Goal: Information Seeking & Learning: Learn about a topic

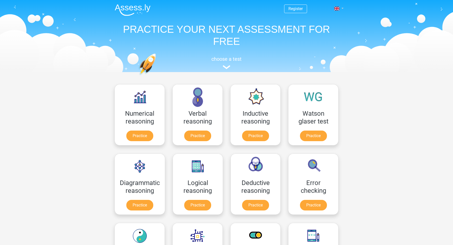
click at [338, 10] on span at bounding box center [336, 9] width 5 height 4
click at [326, 20] on link "Nederlands" at bounding box center [324, 20] width 35 height 8
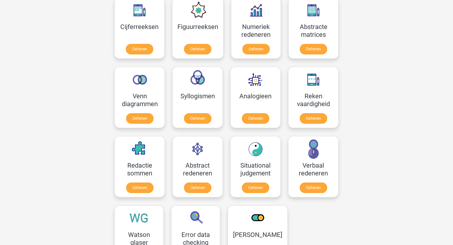
scroll to position [235, 0]
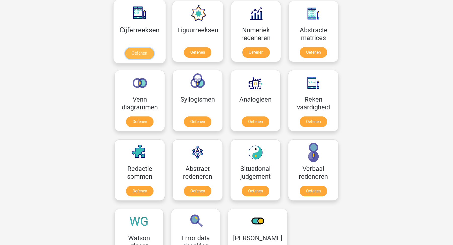
click at [132, 56] on link "Oefenen" at bounding box center [139, 53] width 29 height 11
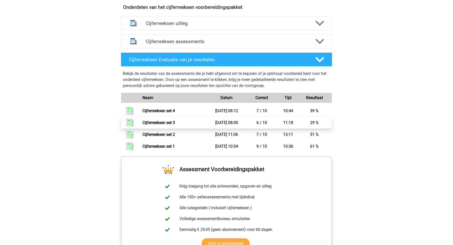
scroll to position [303, 0]
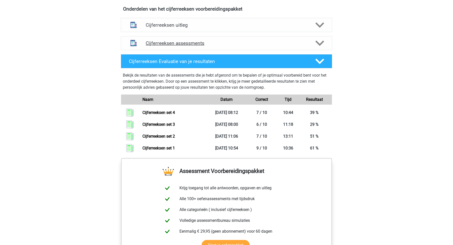
click at [197, 46] on h4 "Cijferreeksen assessments" at bounding box center [227, 43] width 162 height 6
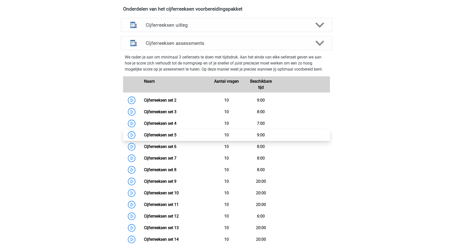
click at [174, 137] on link "Cijferreeksen set 5" at bounding box center [160, 134] width 32 height 5
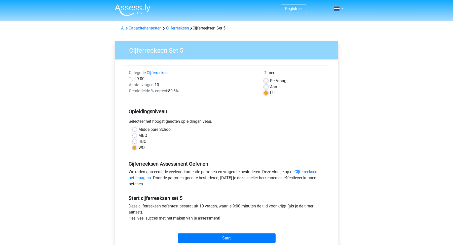
scroll to position [69, 0]
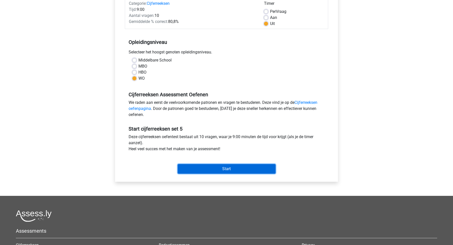
click at [211, 169] on input "Start" at bounding box center [227, 169] width 98 height 10
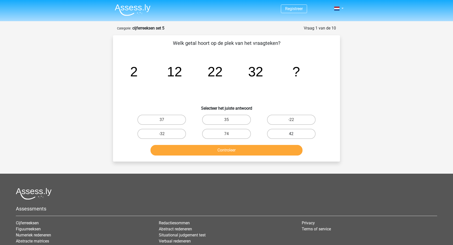
click at [287, 132] on label "42" at bounding box center [291, 134] width 49 height 10
click at [291, 134] on input "42" at bounding box center [292, 135] width 3 height 3
radio input "true"
click at [269, 147] on button "Controleer" at bounding box center [227, 150] width 152 height 11
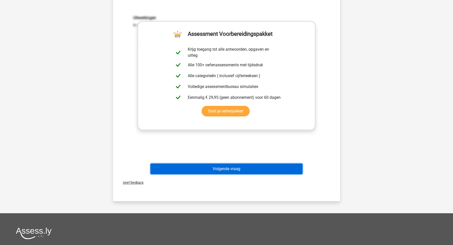
click at [278, 163] on button "Volgende vraag" at bounding box center [227, 168] width 152 height 11
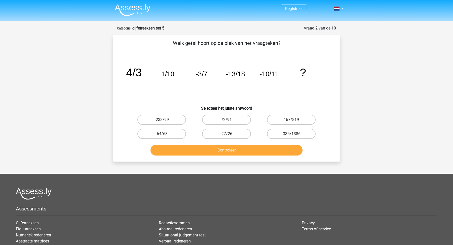
click at [212, 131] on label "-27/26" at bounding box center [226, 134] width 49 height 10
click at [227, 134] on input "-27/26" at bounding box center [228, 135] width 3 height 3
radio input "true"
click at [218, 148] on button "Controleer" at bounding box center [227, 150] width 152 height 11
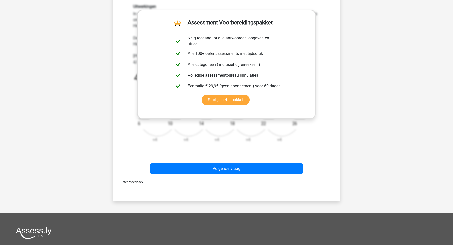
scroll to position [255, 0]
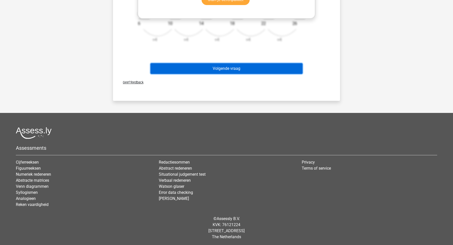
click at [269, 65] on button "Volgende vraag" at bounding box center [227, 68] width 152 height 11
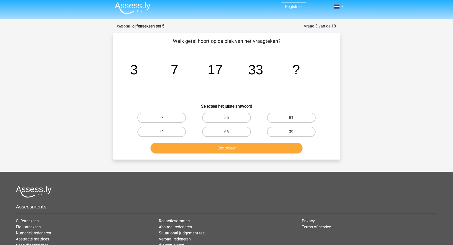
scroll to position [0, 0]
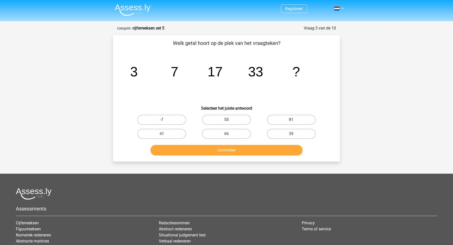
click at [226, 123] on label "55" at bounding box center [226, 120] width 49 height 10
click at [227, 123] on input "55" at bounding box center [228, 121] width 3 height 3
radio input "true"
click at [235, 146] on button "Controleer" at bounding box center [227, 150] width 152 height 11
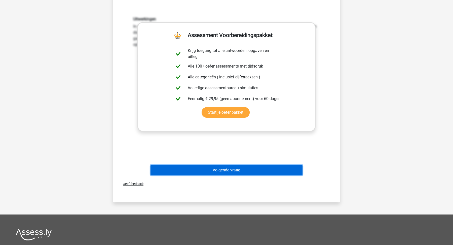
click at [241, 168] on button "Volgende vraag" at bounding box center [227, 170] width 152 height 11
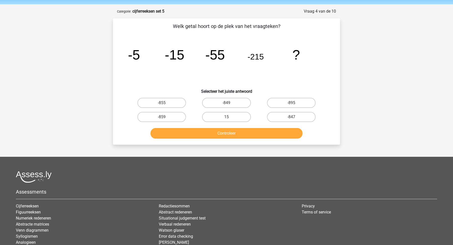
scroll to position [16, 0]
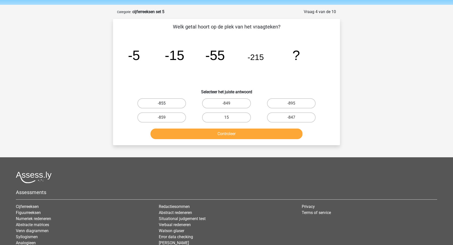
click at [170, 105] on label "-855" at bounding box center [161, 103] width 49 height 10
click at [165, 105] on input "-855" at bounding box center [163, 104] width 3 height 3
radio input "true"
click at [187, 133] on button "Controleer" at bounding box center [227, 133] width 152 height 11
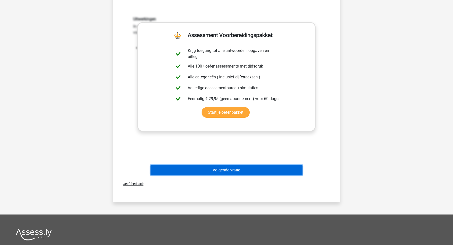
click at [195, 165] on button "Volgende vraag" at bounding box center [227, 170] width 152 height 11
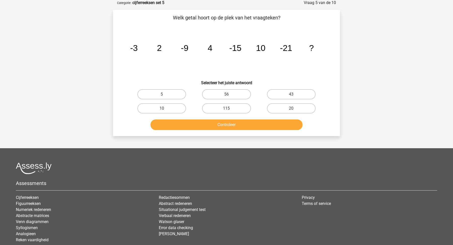
scroll to position [25, 0]
click at [195, 165] on div at bounding box center [227, 168] width 422 height 12
click at [293, 109] on input "20" at bounding box center [292, 110] width 3 height 3
radio input "true"
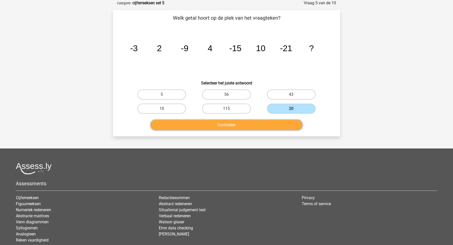
click at [281, 124] on button "Controleer" at bounding box center [227, 125] width 152 height 11
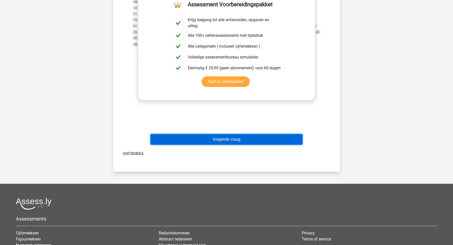
click at [282, 141] on button "Volgende vraag" at bounding box center [227, 139] width 152 height 11
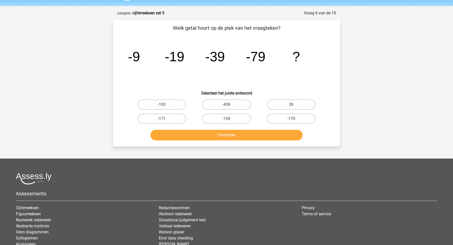
scroll to position [15, 0]
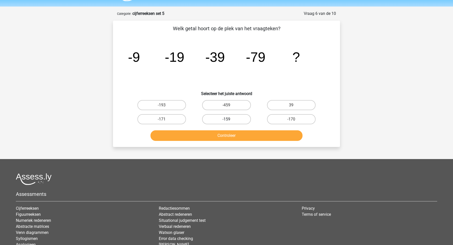
click at [236, 116] on label "-159" at bounding box center [226, 119] width 49 height 10
click at [230, 119] on input "-159" at bounding box center [228, 120] width 3 height 3
radio input "true"
click at [250, 144] on div "Welk getal hoort op de plek van het vraagteken? image/svg+xml -9 -19 -39 -79 ? …" at bounding box center [226, 84] width 227 height 126
click at [256, 136] on button "Controleer" at bounding box center [227, 135] width 152 height 11
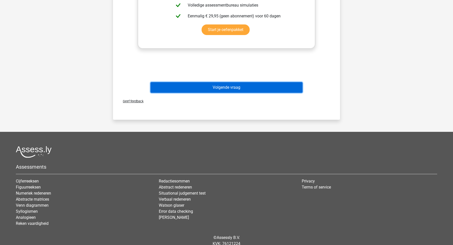
click at [287, 89] on button "Volgende vraag" at bounding box center [227, 87] width 152 height 11
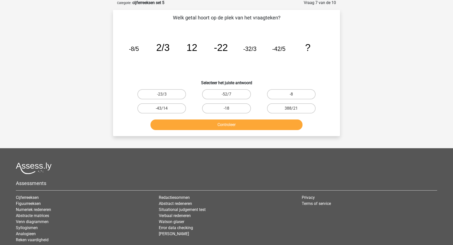
scroll to position [25, 0]
click at [163, 94] on input "-23/3" at bounding box center [163, 95] width 3 height 3
radio input "true"
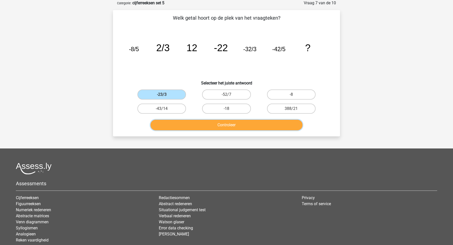
click at [178, 125] on button "Controleer" at bounding box center [227, 125] width 152 height 11
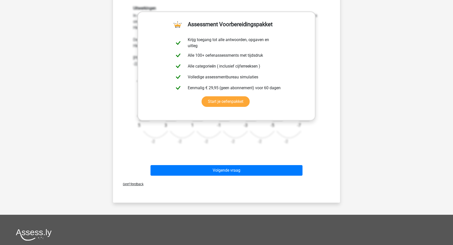
scroll to position [155, 0]
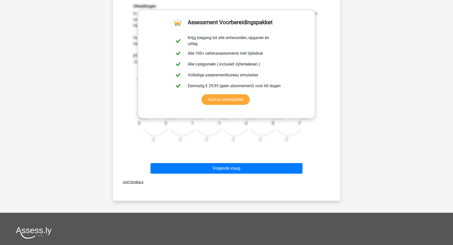
click at [191, 173] on div "Volgende vraag" at bounding box center [226, 169] width 194 height 13
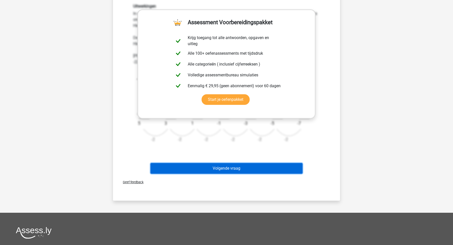
click at [202, 168] on button "Volgende vraag" at bounding box center [227, 168] width 152 height 11
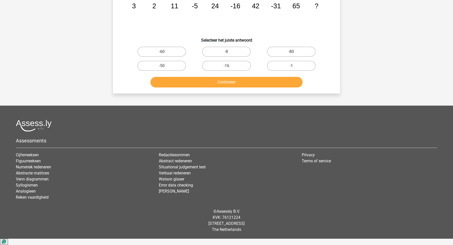
scroll to position [25, 0]
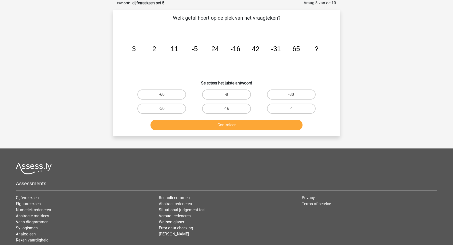
click at [165, 96] on input "-60" at bounding box center [163, 95] width 3 height 3
radio input "true"
click at [181, 133] on div "Welk getal hoort op de plek van het vraagteken? image/svg+xml 3 2 11 -5 24 -16 …" at bounding box center [226, 73] width 227 height 126
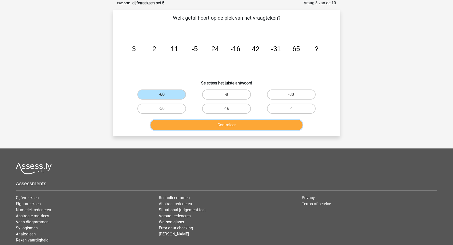
click at [191, 129] on button "Controleer" at bounding box center [227, 125] width 152 height 11
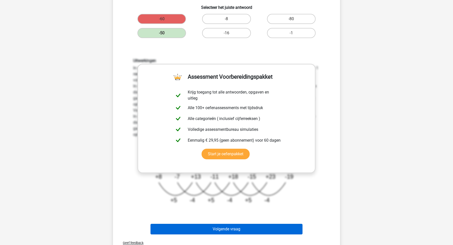
scroll to position [99, 0]
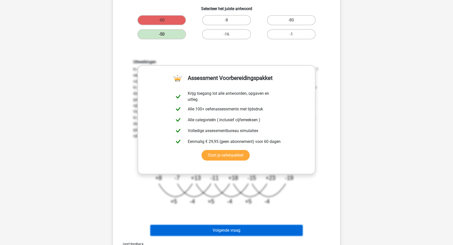
click at [283, 228] on button "Volgende vraag" at bounding box center [227, 230] width 152 height 11
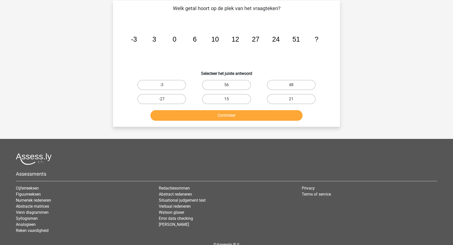
scroll to position [25, 0]
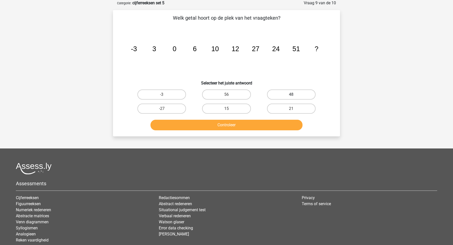
click at [289, 90] on label "48" at bounding box center [291, 94] width 49 height 10
click at [291, 94] on input "48" at bounding box center [292, 95] width 3 height 3
radio input "true"
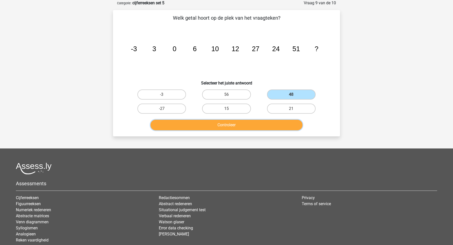
click at [285, 122] on button "Controleer" at bounding box center [227, 125] width 152 height 11
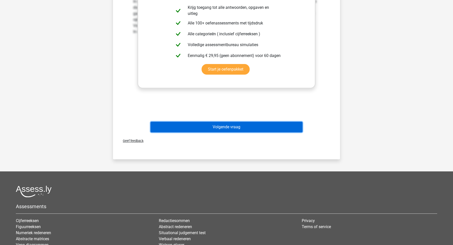
click at [283, 124] on button "Volgende vraag" at bounding box center [227, 127] width 152 height 11
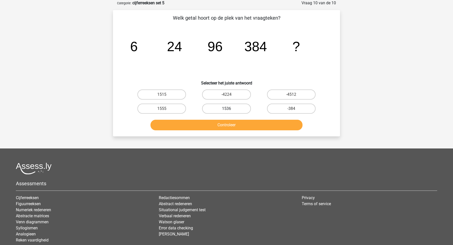
click at [224, 104] on label "1536" at bounding box center [226, 109] width 49 height 10
click at [227, 109] on input "1536" at bounding box center [228, 110] width 3 height 3
radio input "true"
click at [228, 116] on div "Controleer" at bounding box center [226, 124] width 211 height 17
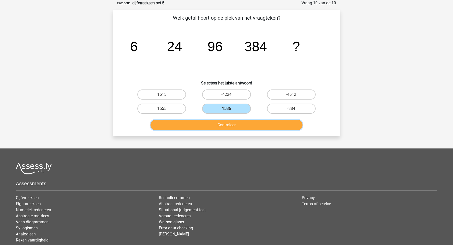
click at [230, 126] on button "Controleer" at bounding box center [227, 125] width 152 height 11
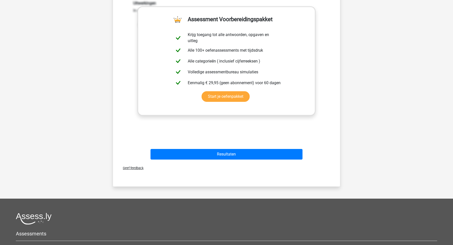
scroll to position [162, 0]
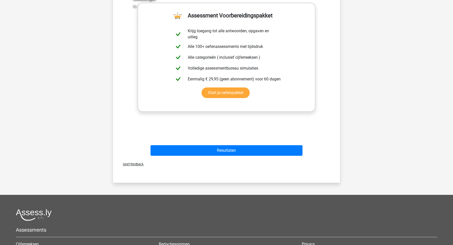
click at [212, 155] on div "Resultaten" at bounding box center [226, 151] width 194 height 13
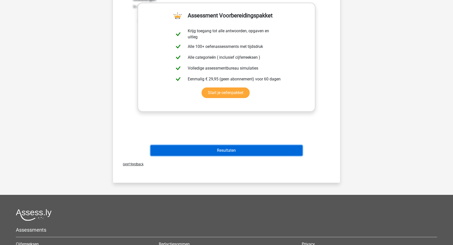
click at [225, 146] on button "Resultaten" at bounding box center [227, 150] width 152 height 11
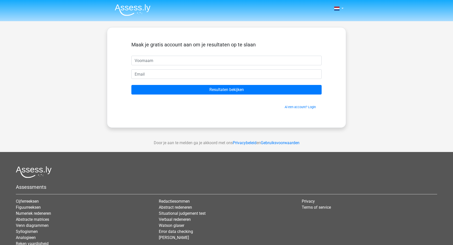
click at [128, 10] on img at bounding box center [133, 10] width 36 height 12
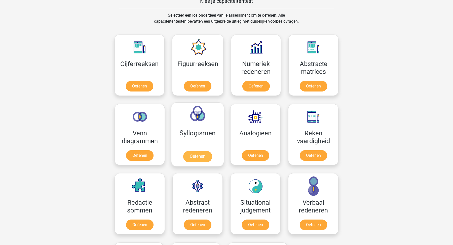
scroll to position [201, 0]
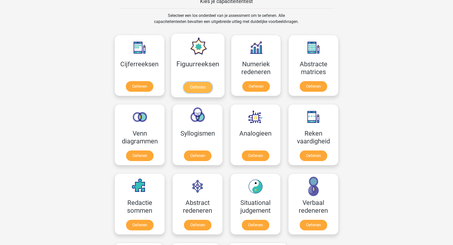
click at [202, 87] on link "Oefenen" at bounding box center [197, 87] width 29 height 11
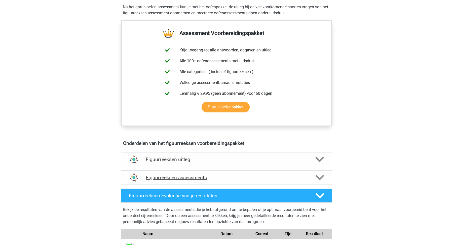
click at [221, 175] on h4 "Figuurreeksen assessments" at bounding box center [227, 178] width 162 height 6
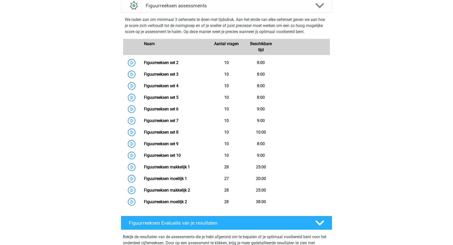
scroll to position [339, 0]
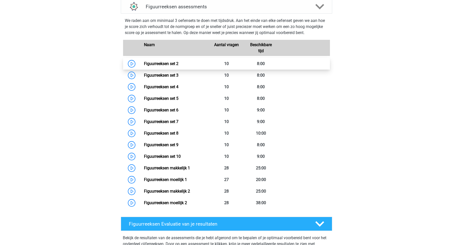
click at [179, 64] on link "Figuurreeksen set 2" at bounding box center [161, 63] width 35 height 5
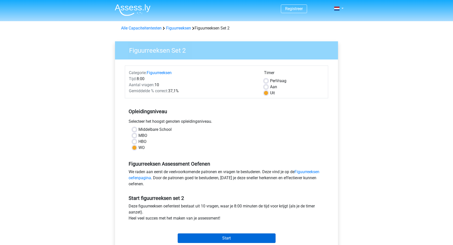
scroll to position [112, 0]
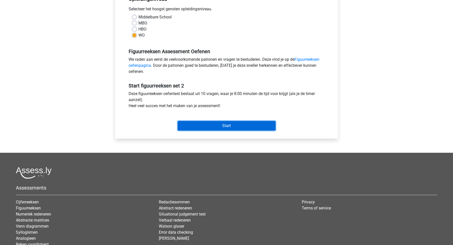
click at [203, 127] on input "Start" at bounding box center [227, 126] width 98 height 10
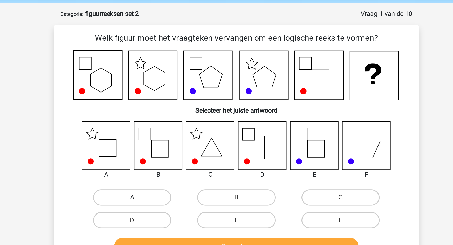
click at [155, 139] on label "A" at bounding box center [161, 142] width 49 height 10
click at [162, 142] on input "A" at bounding box center [163, 143] width 3 height 3
radio input "true"
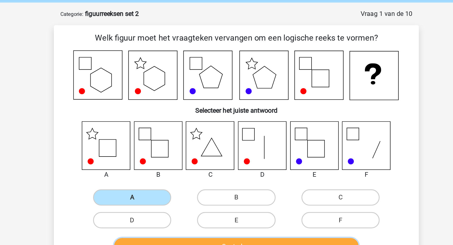
click at [177, 170] on button "Controleer" at bounding box center [227, 172] width 152 height 11
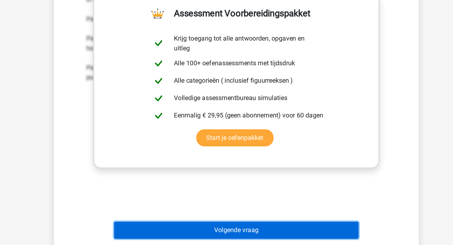
click at [194, 233] on button "Volgende vraag" at bounding box center [227, 235] width 152 height 11
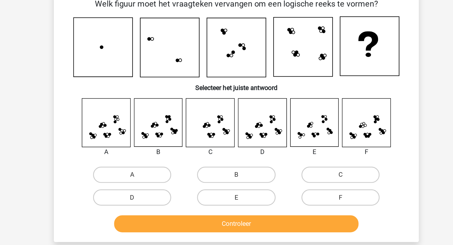
scroll to position [25, 0]
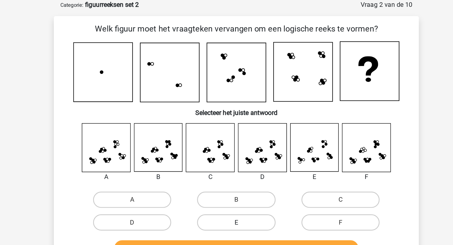
click at [225, 137] on label "E" at bounding box center [226, 138] width 49 height 10
click at [227, 138] on input "E" at bounding box center [228, 139] width 3 height 3
radio input "true"
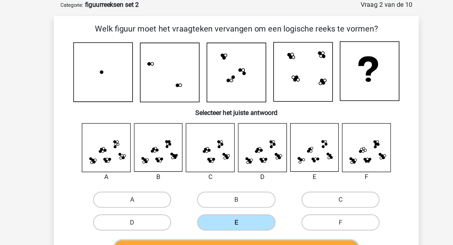
click at [224, 152] on button "Controleer" at bounding box center [227, 154] width 152 height 11
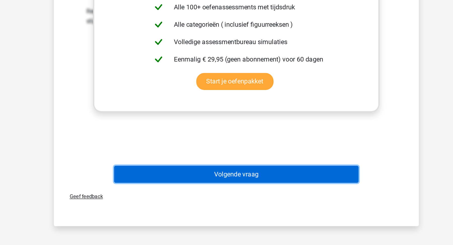
click at [243, 202] on button "Volgende vraag" at bounding box center [227, 200] width 152 height 11
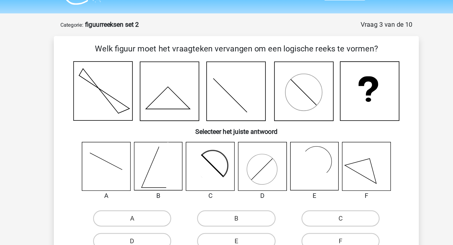
scroll to position [10, 0]
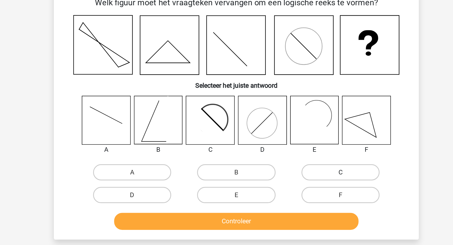
click at [288, 137] on label "C" at bounding box center [291, 138] width 49 height 10
click at [291, 139] on input "C" at bounding box center [292, 140] width 3 height 3
radio input "true"
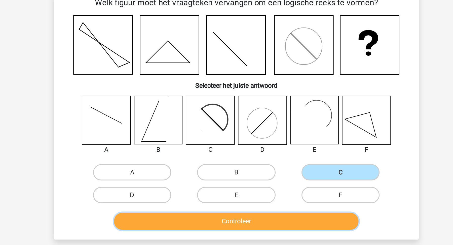
click at [272, 167] on button "Controleer" at bounding box center [227, 169] width 152 height 11
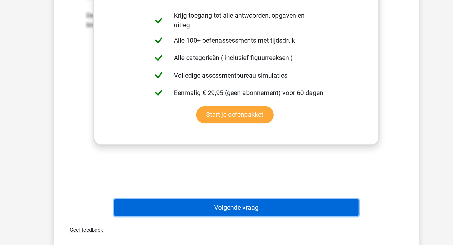
click at [277, 216] on button "Volgende vraag" at bounding box center [227, 221] width 152 height 11
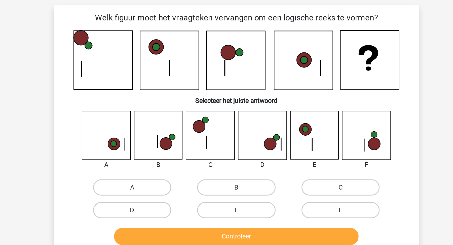
scroll to position [25, 0]
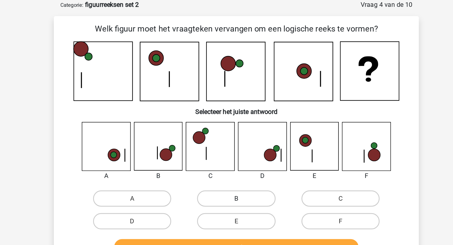
click at [214, 125] on label "B" at bounding box center [226, 123] width 49 height 10
click at [227, 125] on input "B" at bounding box center [228, 124] width 3 height 3
radio input "true"
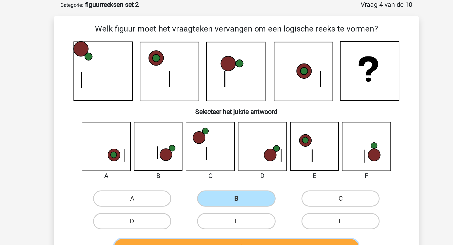
click at [216, 150] on button "Controleer" at bounding box center [227, 154] width 152 height 11
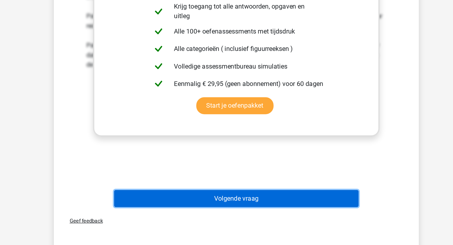
click at [240, 214] on button "Volgende vraag" at bounding box center [227, 216] width 152 height 11
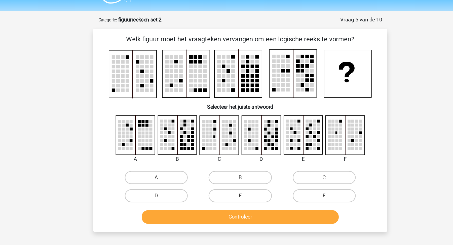
scroll to position [0, 0]
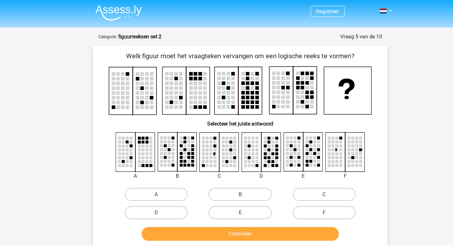
click at [136, 9] on img at bounding box center [133, 10] width 36 height 12
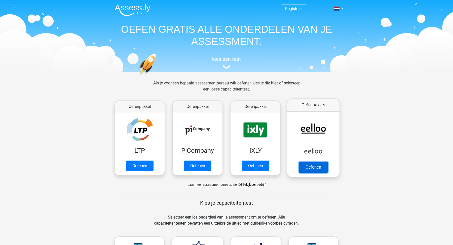
click at [316, 167] on link "Oefenen" at bounding box center [313, 166] width 29 height 11
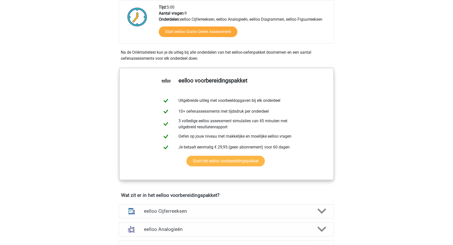
scroll to position [209, 0]
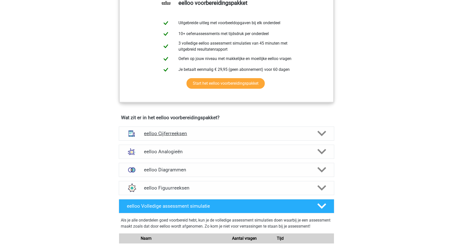
click at [245, 136] on h4 "eelloo Cijferreeksen" at bounding box center [226, 133] width 165 height 6
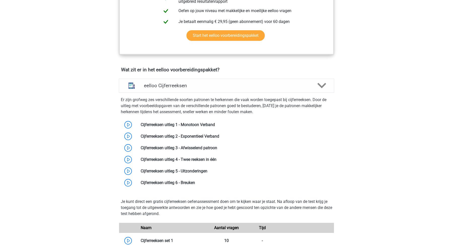
scroll to position [249, 0]
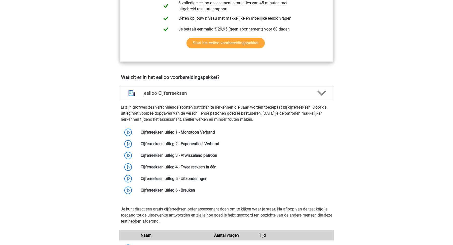
click at [213, 96] on h4 "eelloo Cijferreeksen" at bounding box center [226, 93] width 165 height 6
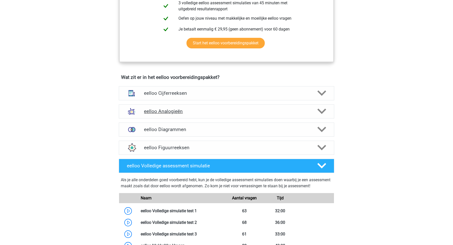
click at [212, 114] on h4 "eelloo Analogieën" at bounding box center [226, 111] width 165 height 6
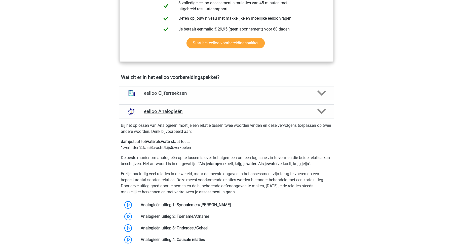
click at [226, 112] on h4 "eelloo Analogieën" at bounding box center [226, 111] width 165 height 6
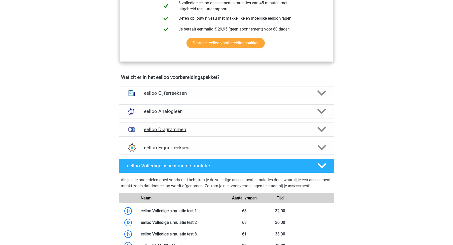
click at [222, 136] on div "eelloo Diagrammen" at bounding box center [227, 129] width 216 height 14
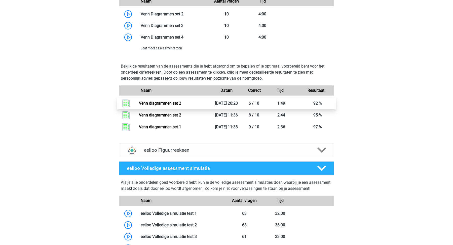
scroll to position [490, 0]
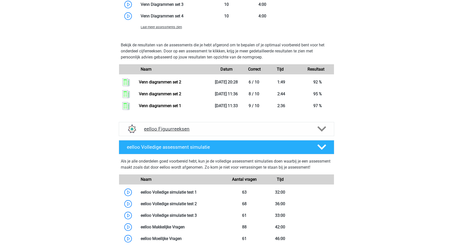
click at [211, 129] on h4 "eelloo Figuurreeksen" at bounding box center [226, 129] width 165 height 6
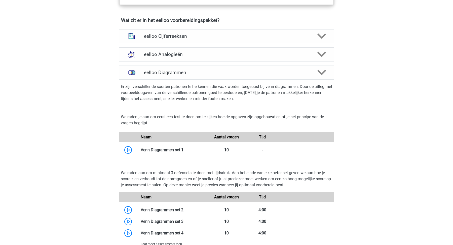
scroll to position [0, 0]
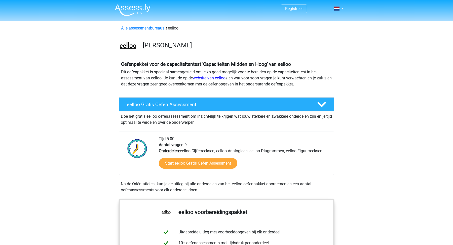
click at [137, 6] on img at bounding box center [133, 10] width 36 height 12
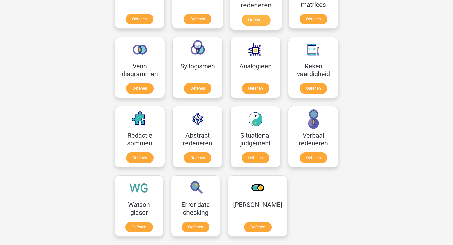
scroll to position [267, 0]
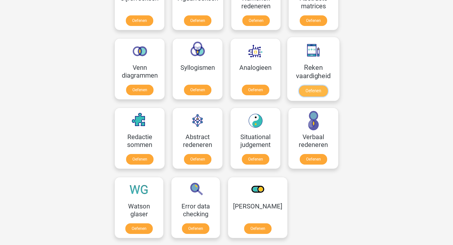
click at [321, 92] on link "Oefenen" at bounding box center [313, 90] width 29 height 11
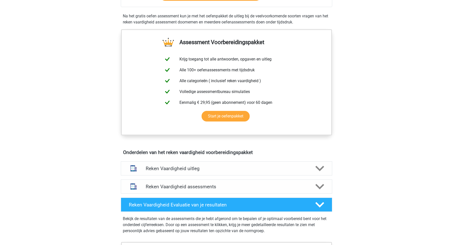
scroll to position [281, 0]
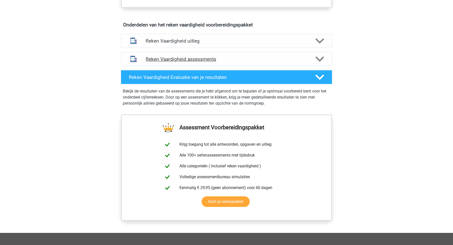
click at [243, 56] on h4 "Reken Vaardigheid assessments" at bounding box center [227, 59] width 162 height 6
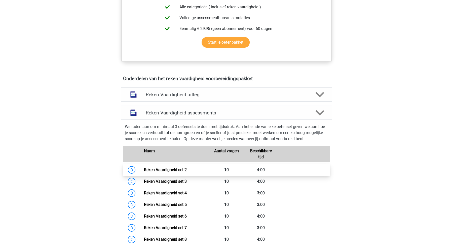
scroll to position [226, 0]
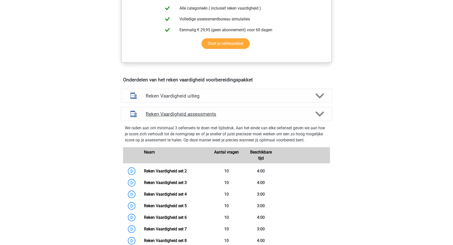
click at [201, 111] on h4 "Reken Vaardigheid assessments" at bounding box center [227, 114] width 162 height 6
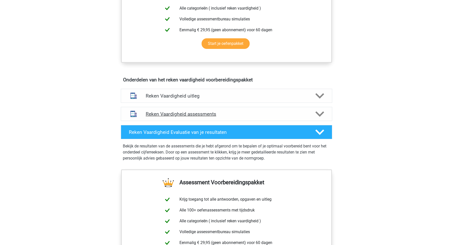
click at [200, 112] on h4 "Reken Vaardigheid assessments" at bounding box center [227, 114] width 162 height 6
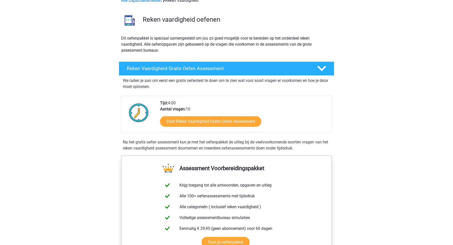
scroll to position [27, 0]
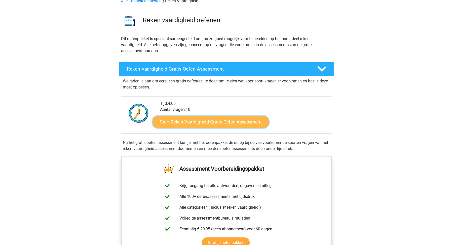
click at [206, 123] on link "Start Reken Vaardigheid Gratis Oefen Assessment" at bounding box center [211, 122] width 116 height 12
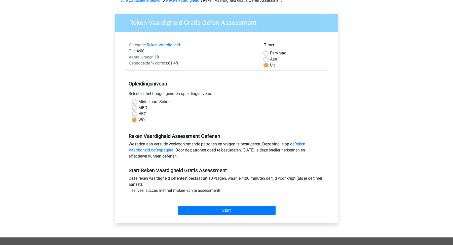
scroll to position [26, 0]
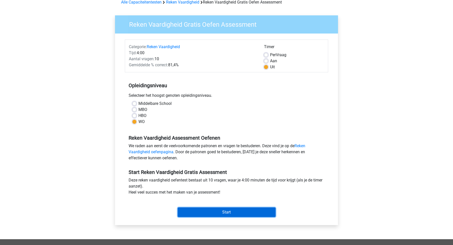
click at [221, 210] on input "Start" at bounding box center [227, 212] width 98 height 10
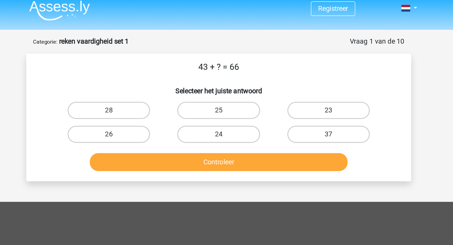
click at [292, 71] on input "23" at bounding box center [292, 70] width 3 height 3
radio input "true"
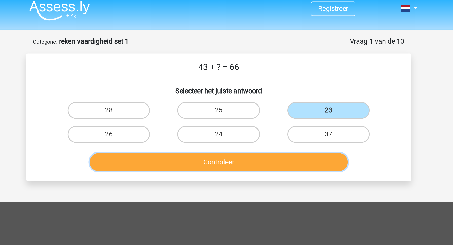
click at [279, 99] on button "Controleer" at bounding box center [227, 99] width 152 height 11
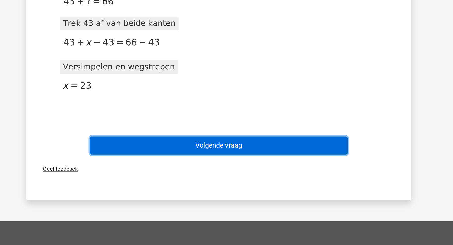
click at [288, 184] on button "Volgende vraag" at bounding box center [227, 186] width 152 height 11
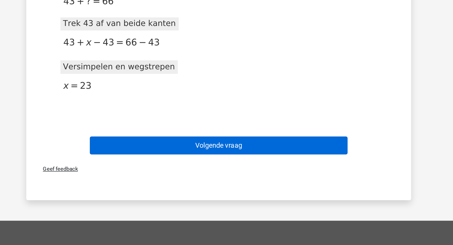
scroll to position [10, 0]
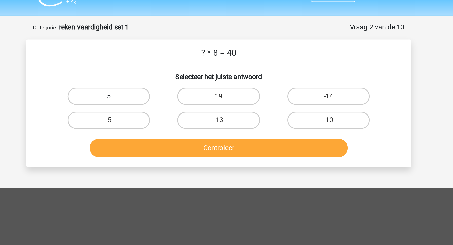
click at [179, 59] on label "5" at bounding box center [161, 59] width 49 height 10
click at [165, 59] on input "5" at bounding box center [163, 60] width 3 height 3
radio input "true"
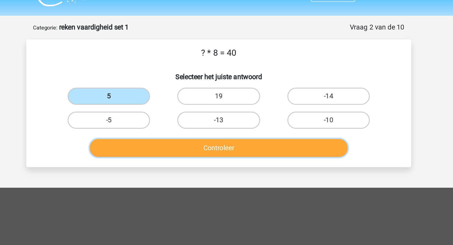
click at [191, 89] on button "Controleer" at bounding box center [227, 89] width 152 height 11
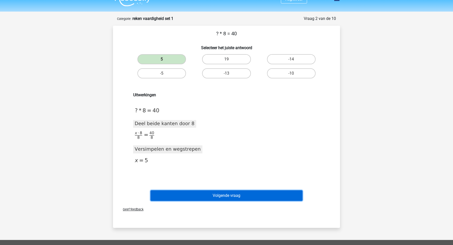
click at [196, 195] on button "Volgende vraag" at bounding box center [227, 195] width 152 height 11
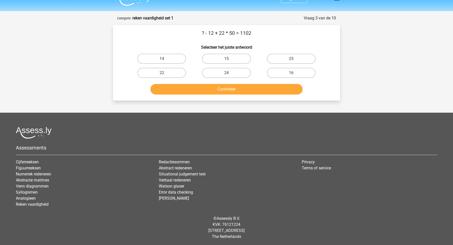
scroll to position [0, 0]
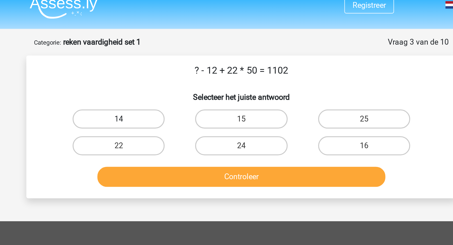
click at [173, 69] on label "14" at bounding box center [161, 69] width 49 height 10
click at [165, 69] on input "14" at bounding box center [163, 70] width 3 height 3
radio input "true"
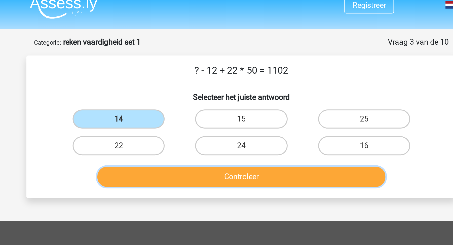
click at [192, 101] on button "Controleer" at bounding box center [227, 99] width 152 height 11
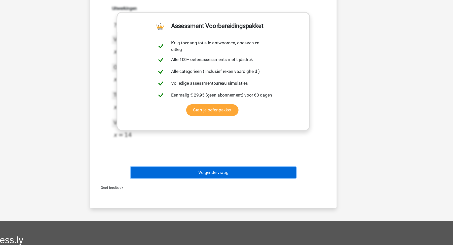
click at [221, 174] on button "Volgende vraag" at bounding box center [227, 178] width 152 height 11
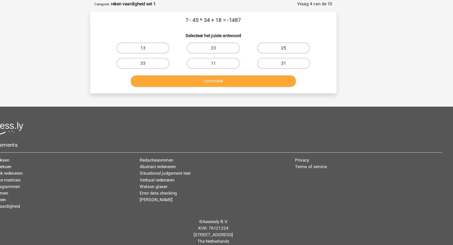
click at [295, 60] on label "25" at bounding box center [291, 59] width 49 height 10
click at [295, 60] on input "25" at bounding box center [292, 60] width 3 height 3
radio input "true"
click at [280, 87] on button "Controleer" at bounding box center [227, 89] width 152 height 11
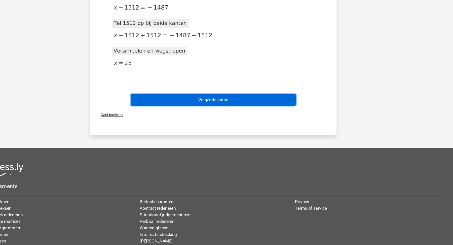
click at [273, 114] on button "Volgende vraag" at bounding box center [227, 111] width 152 height 11
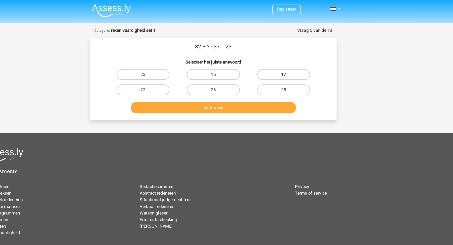
scroll to position [0, 0]
click at [239, 82] on label "28" at bounding box center [226, 83] width 49 height 10
click at [230, 83] on input "28" at bounding box center [228, 84] width 3 height 3
radio input "true"
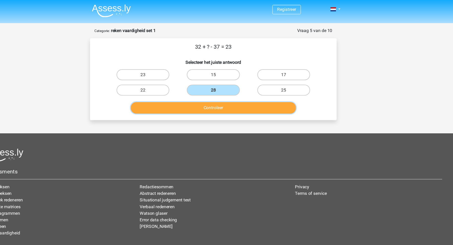
click at [239, 102] on button "Controleer" at bounding box center [227, 99] width 152 height 11
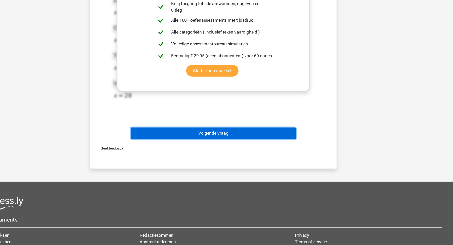
click at [247, 137] on button "Volgende vraag" at bounding box center [227, 142] width 152 height 11
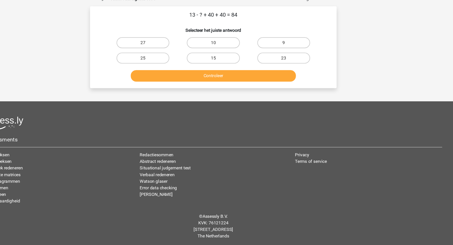
scroll to position [9, 0]
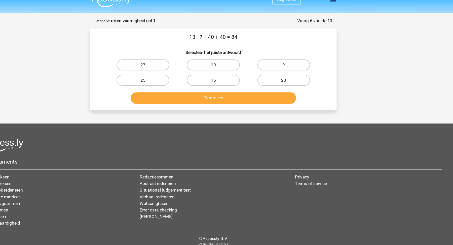
click at [296, 58] on label "9" at bounding box center [291, 60] width 49 height 10
click at [295, 60] on input "9" at bounding box center [292, 61] width 3 height 3
radio input "true"
click at [284, 90] on button "Controleer" at bounding box center [227, 90] width 152 height 11
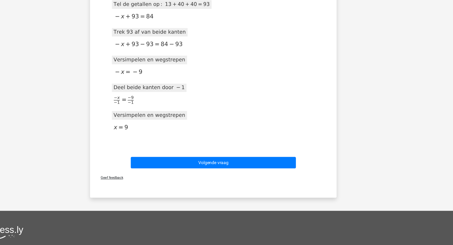
scroll to position [138, 0]
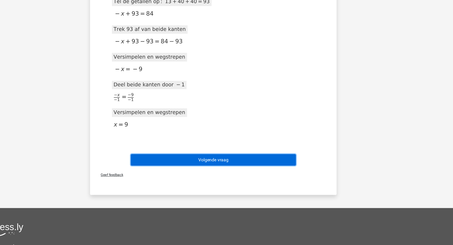
click at [284, 166] on button "Volgende vraag" at bounding box center [227, 166] width 152 height 11
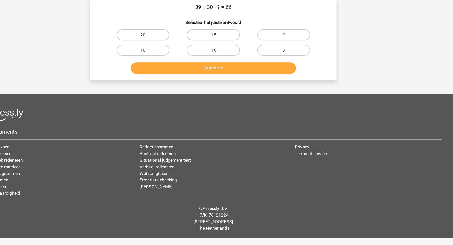
scroll to position [10, 0]
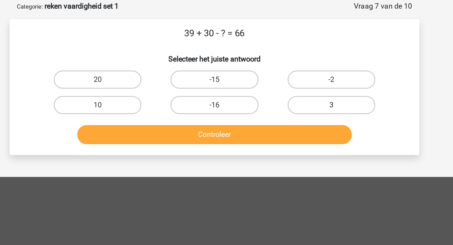
click at [285, 74] on label "3" at bounding box center [291, 73] width 49 height 10
click at [291, 74] on input "3" at bounding box center [292, 74] width 3 height 3
radio input "true"
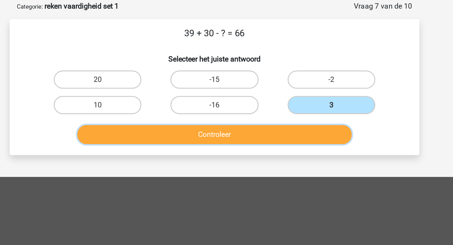
click at [256, 87] on button "Controleer" at bounding box center [227, 89] width 152 height 11
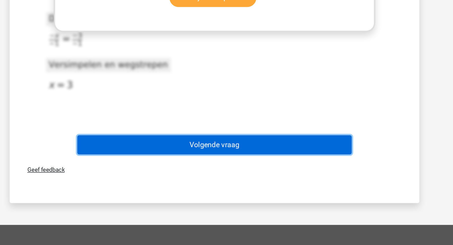
click at [261, 189] on button "Volgende vraag" at bounding box center [227, 189] width 152 height 11
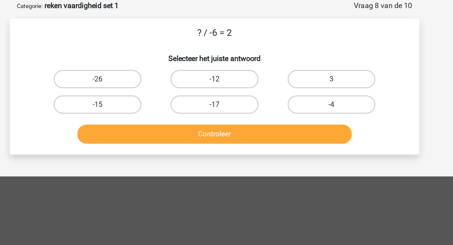
scroll to position [0, 0]
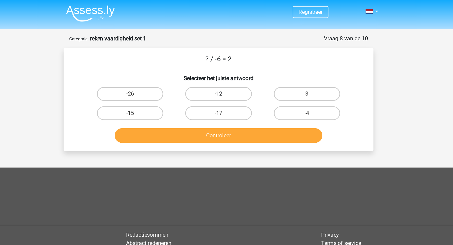
click at [221, 72] on label "-12" at bounding box center [226, 69] width 49 height 10
click at [227, 72] on input "-12" at bounding box center [228, 70] width 3 height 3
radio input "true"
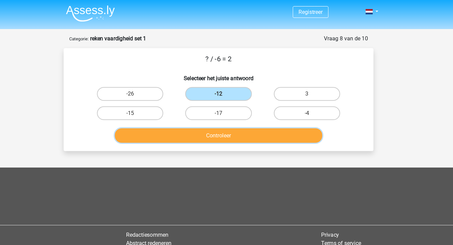
click at [220, 98] on button "Controleer" at bounding box center [227, 99] width 152 height 11
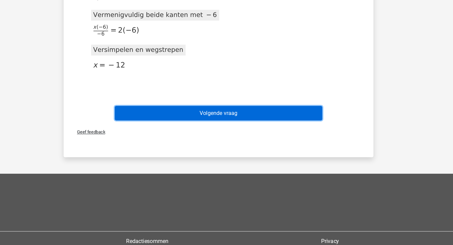
click at [240, 148] on button "Volgende vraag" at bounding box center [227, 148] width 152 height 11
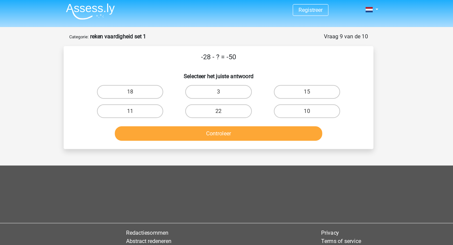
scroll to position [1, 0]
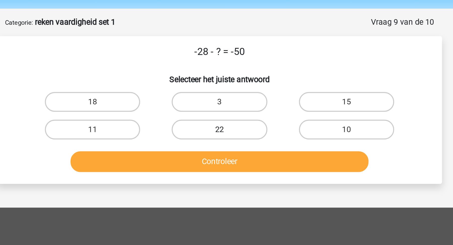
click at [240, 81] on label "22" at bounding box center [226, 82] width 49 height 10
click at [230, 82] on input "22" at bounding box center [228, 83] width 3 height 3
radio input "true"
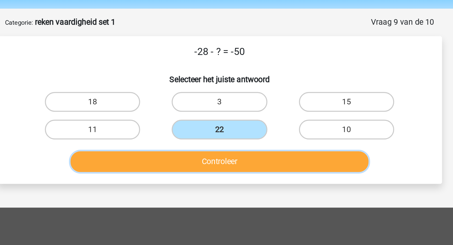
click at [240, 95] on button "Controleer" at bounding box center [227, 98] width 152 height 11
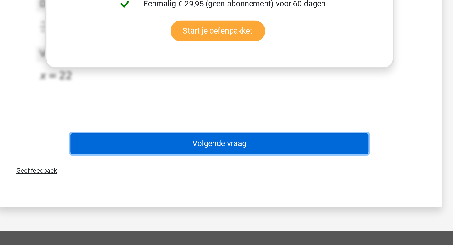
click at [252, 193] on button "Volgende vraag" at bounding box center [227, 193] width 152 height 11
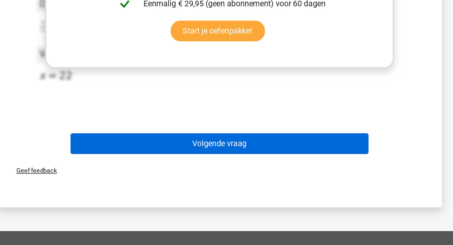
scroll to position [10, 0]
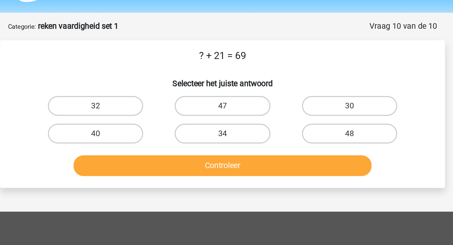
click at [227, 60] on input "47" at bounding box center [228, 60] width 3 height 3
radio input "true"
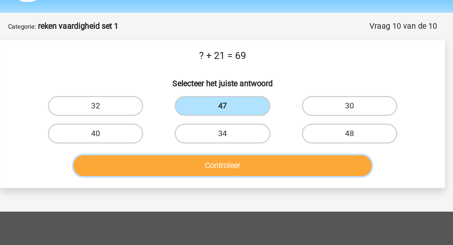
click at [228, 84] on button "Controleer" at bounding box center [227, 89] width 152 height 11
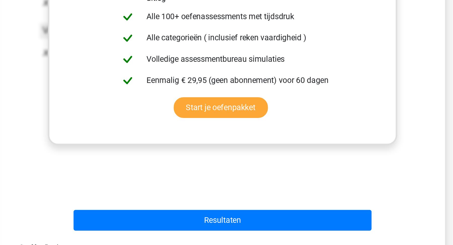
scroll to position [37, 0]
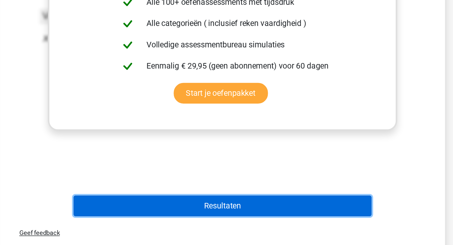
click at [235, 225] on button "Resultaten" at bounding box center [227, 225] width 152 height 11
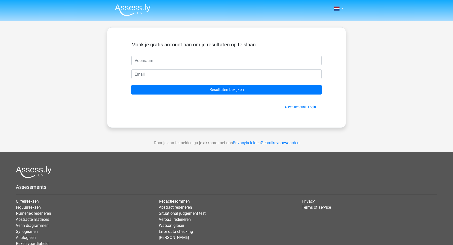
click at [124, 6] on img at bounding box center [133, 10] width 36 height 12
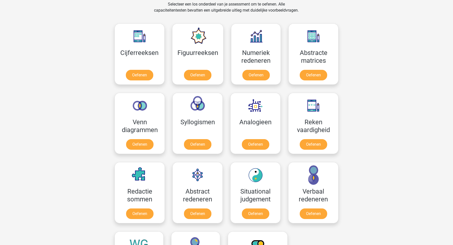
scroll to position [213, 0]
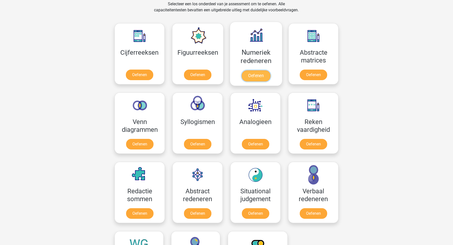
click at [258, 78] on link "Oefenen" at bounding box center [256, 75] width 29 height 11
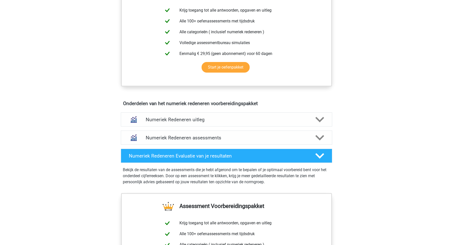
scroll to position [222, 0]
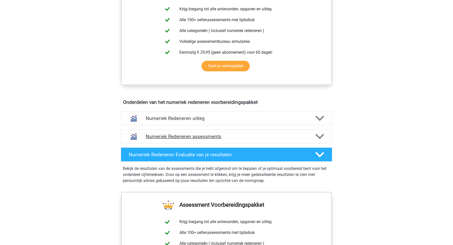
click at [250, 137] on h4 "Numeriek Redeneren assessments" at bounding box center [227, 136] width 162 height 6
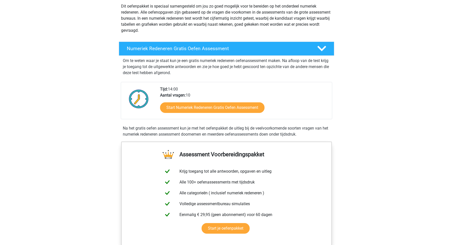
scroll to position [59, 0]
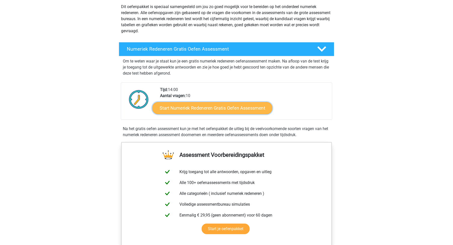
click at [255, 107] on link "Start Numeriek Redeneren Gratis Oefen Assessment" at bounding box center [212, 108] width 120 height 12
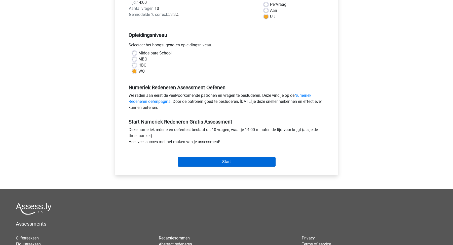
scroll to position [81, 0]
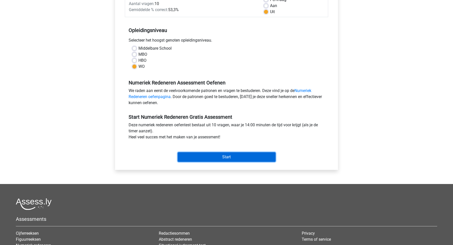
click at [248, 159] on input "Start" at bounding box center [227, 157] width 98 height 10
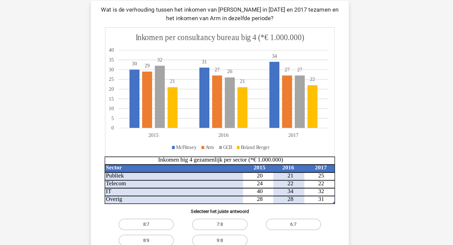
scroll to position [30, 0]
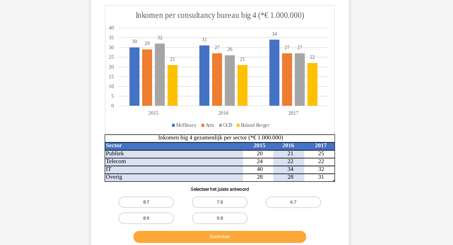
click at [168, 202] on label "8:7" at bounding box center [161, 201] width 49 height 10
click at [165, 202] on input "8:7" at bounding box center [163, 202] width 3 height 3
radio input "true"
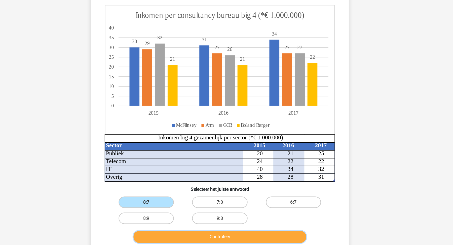
click at [187, 235] on button "Controleer" at bounding box center [227, 232] width 152 height 11
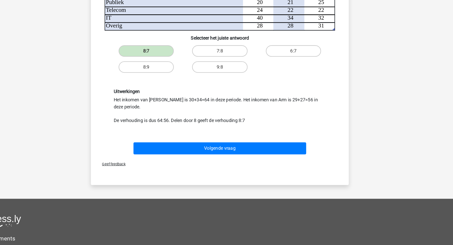
scroll to position [159, 0]
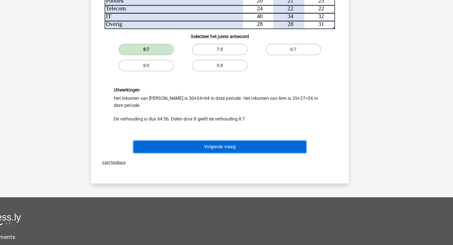
click at [242, 159] on button "Volgende vraag" at bounding box center [227, 158] width 152 height 11
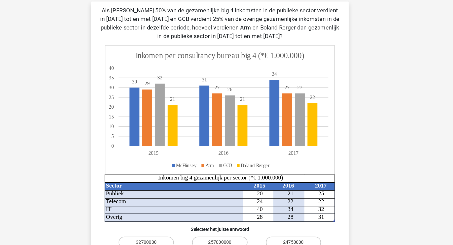
scroll to position [25, 0]
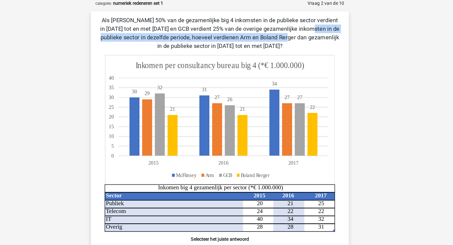
drag, startPoint x: 196, startPoint y: 25, endPoint x: 182, endPoint y: 33, distance: 16.4
click at [182, 33] on p "Als [PERSON_NAME] 50% van de gezamenlijke big 4 inkomsten in de publieke sector…" at bounding box center [226, 29] width 211 height 30
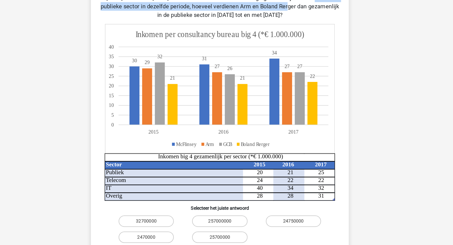
scroll to position [26, 0]
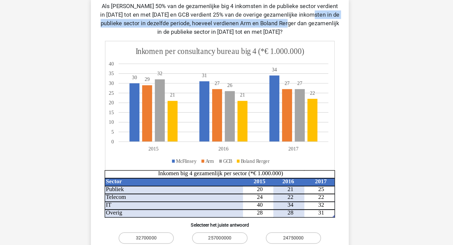
drag, startPoint x: 187, startPoint y: 31, endPoint x: 269, endPoint y: 38, distance: 82.9
click at [269, 38] on p "Als [PERSON_NAME] 50% van de gezamenlijke big 4 inkomsten in de publieke sector…" at bounding box center [226, 29] width 211 height 30
drag, startPoint x: 168, startPoint y: 24, endPoint x: 183, endPoint y: 31, distance: 16.9
click at [183, 31] on p "Als [PERSON_NAME] 50% van de gezamenlijke big 4 inkomsten in de publieke sector…" at bounding box center [226, 29] width 211 height 30
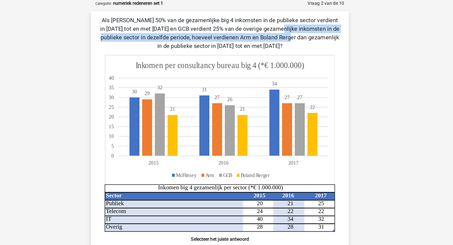
scroll to position [24, 0]
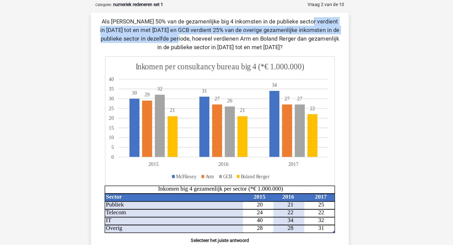
drag, startPoint x: 202, startPoint y: 21, endPoint x: 296, endPoint y: 26, distance: 94.8
click at [296, 26] on p "Als [PERSON_NAME] 50% van de gezamenlijke big 4 inkomsten in de publieke sector…" at bounding box center [226, 30] width 211 height 30
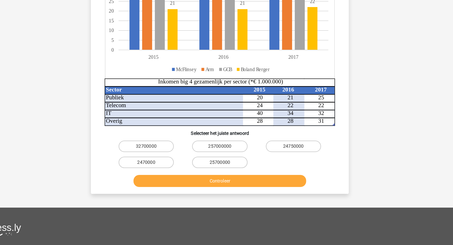
scroll to position [90, 0]
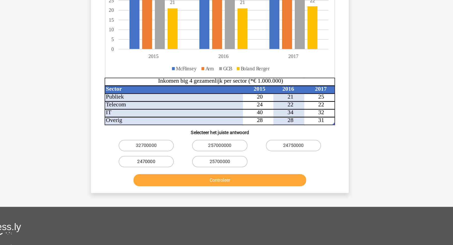
click at [173, 167] on label "2470000" at bounding box center [161, 171] width 49 height 10
click at [165, 171] on input "2470000" at bounding box center [163, 172] width 3 height 3
radio input "true"
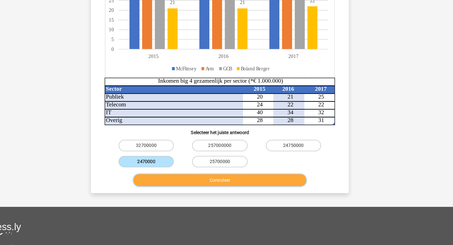
click at [184, 188] on button "Controleer" at bounding box center [227, 187] width 152 height 11
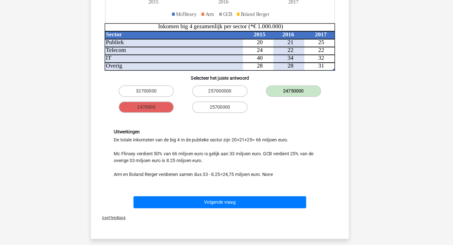
scroll to position [148, 0]
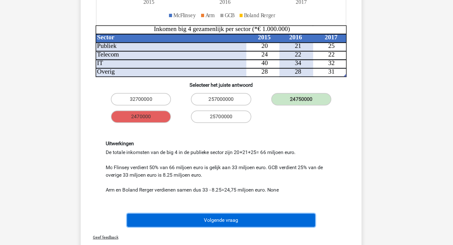
click at [232, 191] on button "Volgende vraag" at bounding box center [227, 196] width 152 height 11
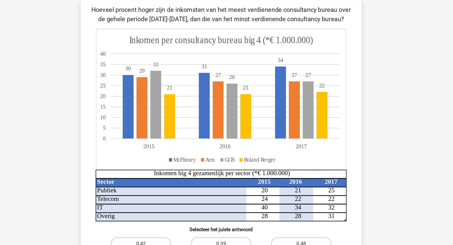
scroll to position [23, 0]
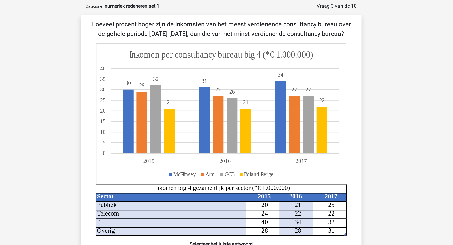
click at [228, 19] on p "Hoeveel procent hoger zijn de inkomsten van het meest verdienende consultancy b…" at bounding box center [226, 23] width 211 height 15
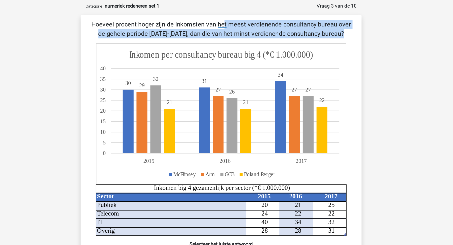
click at [197, 22] on p "Hoeveel procent hoger zijn de inkomsten van het meest verdienende consultancy b…" at bounding box center [226, 23] width 211 height 15
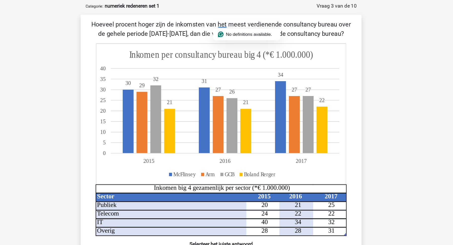
click at [184, 33] on div "Hoeveel procent hoger zijn de inkomsten van het meest verdienende consultancy b…" at bounding box center [226, 131] width 223 height 230
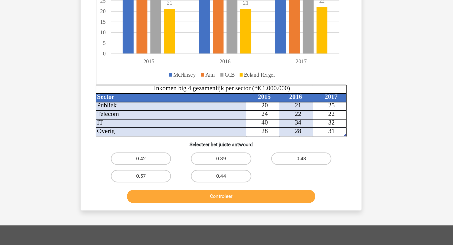
scroll to position [57, 0]
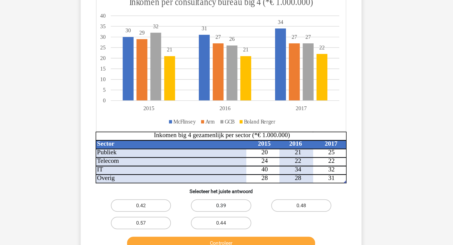
click at [218, 171] on label "0.39" at bounding box center [226, 175] width 49 height 10
click at [227, 175] on input "0.39" at bounding box center [228, 176] width 3 height 3
radio input "true"
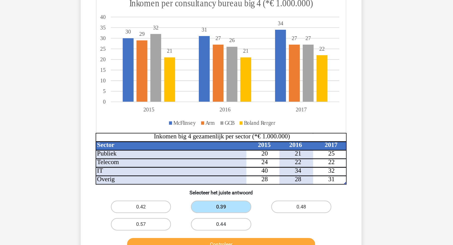
scroll to position [21, 0]
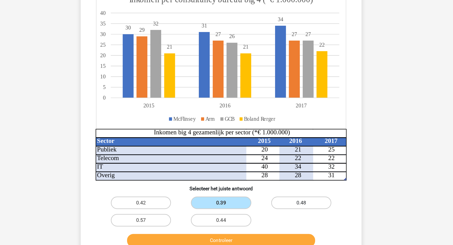
click at [308, 211] on label "0.48" at bounding box center [291, 210] width 49 height 10
click at [295, 211] on input "0.48" at bounding box center [292, 212] width 3 height 3
radio input "true"
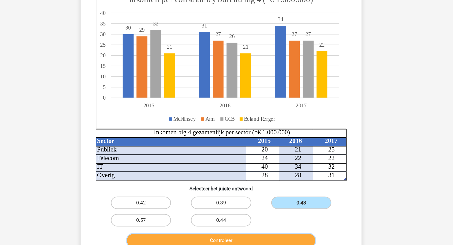
click at [282, 237] on button "Controleer" at bounding box center [227, 241] width 152 height 11
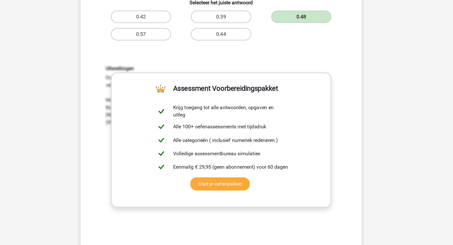
scroll to position [173, 0]
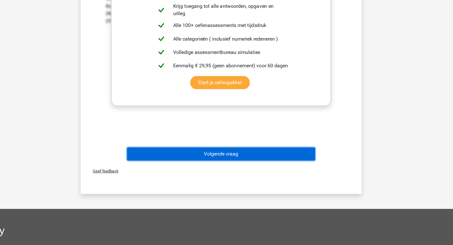
click at [280, 171] on button "Volgende vraag" at bounding box center [227, 171] width 152 height 11
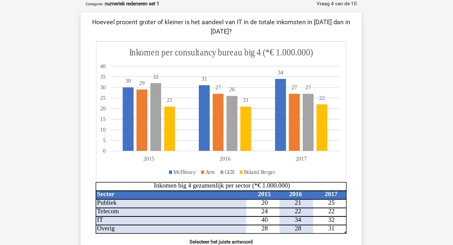
scroll to position [9, 0]
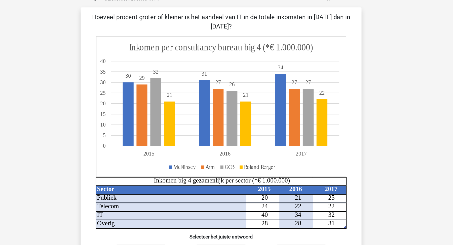
drag, startPoint x: 214, startPoint y: 36, endPoint x: 294, endPoint y: 35, distance: 80.6
click at [294, 35] on p "Hoeveel procent groter of kleiner is het aandeel van IT in de totale inkomsten …" at bounding box center [226, 37] width 211 height 15
drag, startPoint x: 296, startPoint y: 35, endPoint x: 202, endPoint y: 35, distance: 93.7
click at [202, 35] on p "Hoeveel procent groter of kleiner is het aandeel van IT in de totale inkomsten …" at bounding box center [226, 37] width 211 height 15
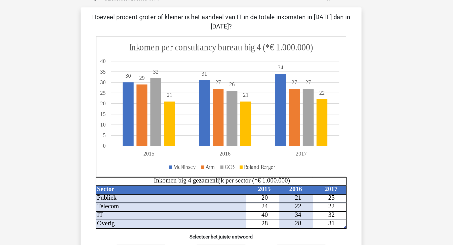
click at [265, 194] on icon "Sector 2015 2016 2017 Publiek 20 21 25 Telecom 24 22 22 IT 40 34 32 Overig 28 2…" at bounding box center [226, 128] width 203 height 156
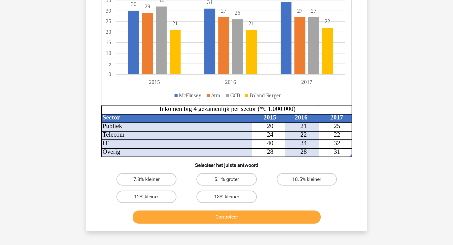
scroll to position [41, 0]
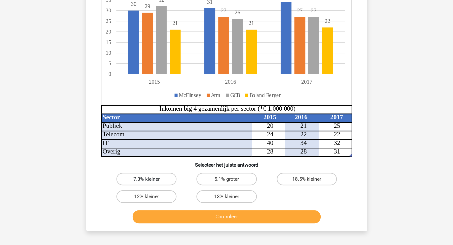
click at [177, 192] on label "7.3% kleiner" at bounding box center [161, 191] width 49 height 10
click at [165, 192] on input "7.3% kleiner" at bounding box center [163, 192] width 3 height 3
radio input "true"
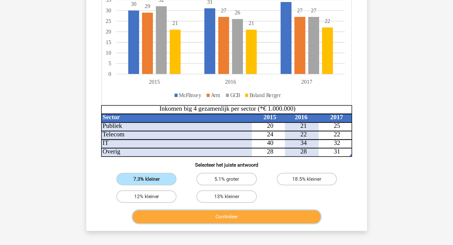
click at [209, 226] on button "Controleer" at bounding box center [227, 222] width 152 height 11
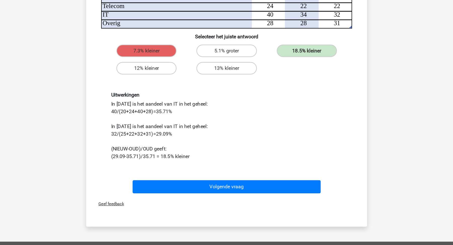
scroll to position [144, 0]
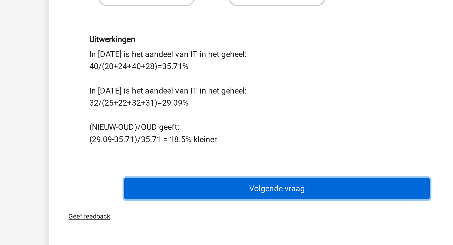
click at [183, 200] on button "Volgende vraag" at bounding box center [227, 198] width 152 height 11
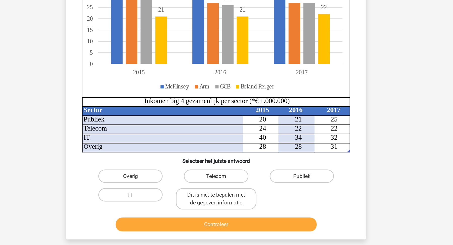
scroll to position [33, 0]
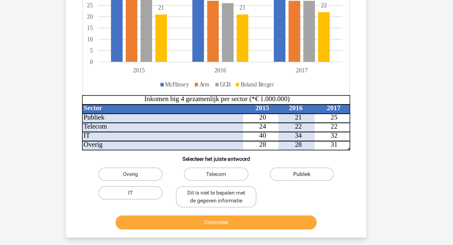
click at [277, 191] on label "Publiek" at bounding box center [291, 191] width 49 height 10
click at [291, 191] on input "Publiek" at bounding box center [292, 192] width 3 height 3
radio input "true"
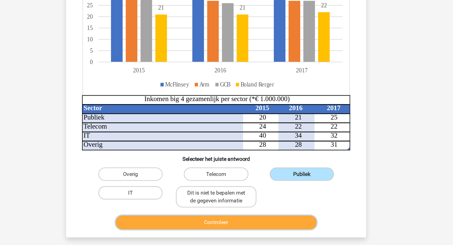
click at [272, 227] on button "Controleer" at bounding box center [227, 227] width 152 height 11
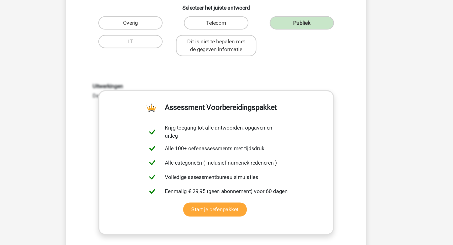
scroll to position [151, 0]
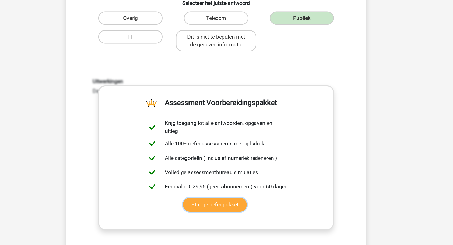
click at [250, 220] on link "Start je oefenpakket" at bounding box center [226, 214] width 48 height 11
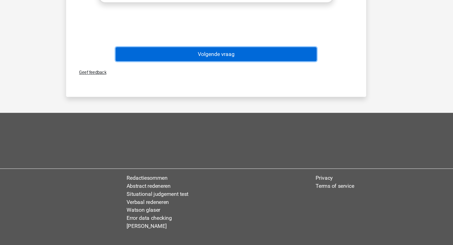
click at [275, 100] on button "Volgende vraag" at bounding box center [227, 100] width 152 height 11
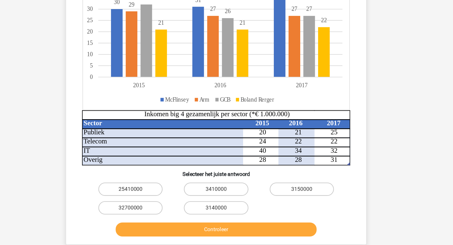
scroll to position [37, 0]
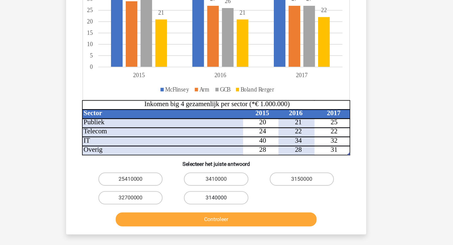
click at [223, 209] on label "3140000" at bounding box center [226, 209] width 49 height 10
click at [227, 209] on input "3140000" at bounding box center [228, 210] width 3 height 3
radio input "true"
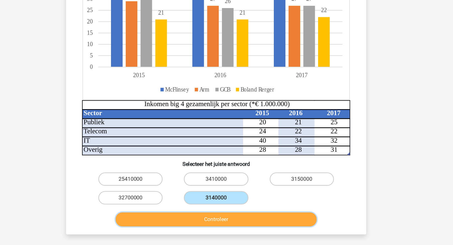
click at [232, 222] on button "Controleer" at bounding box center [227, 225] width 152 height 11
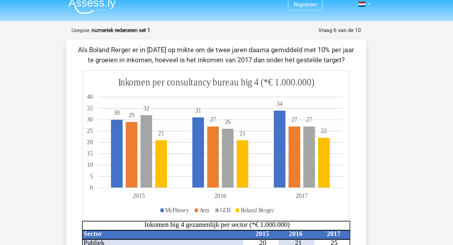
scroll to position [2, 0]
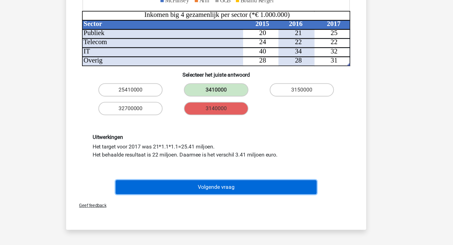
click at [242, 202] on button "Volgende vraag" at bounding box center [227, 201] width 152 height 11
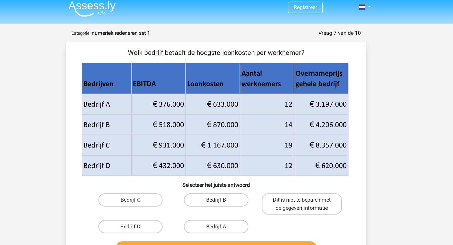
scroll to position [0, 0]
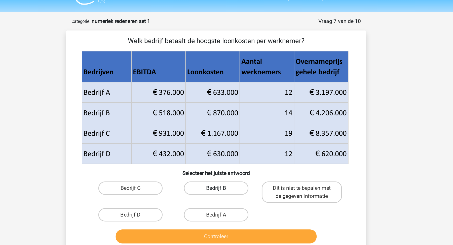
click at [242, 153] on label "Bedrijf B" at bounding box center [226, 154] width 49 height 10
click at [230, 154] on input "Bedrijf B" at bounding box center [228, 155] width 3 height 3
radio input "true"
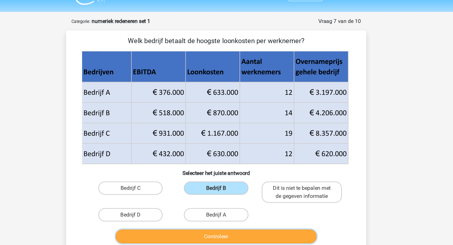
click at [256, 191] on button "Controleer" at bounding box center [227, 191] width 152 height 11
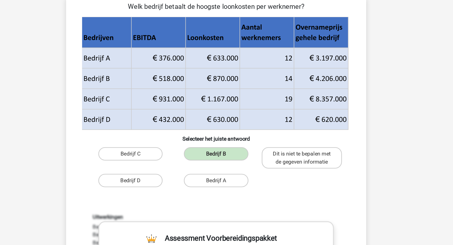
scroll to position [37, 0]
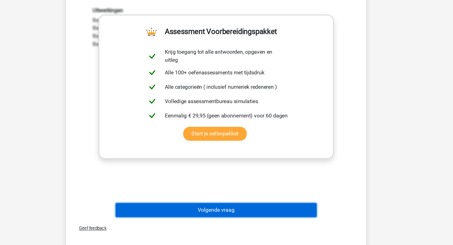
click at [273, 218] on button "Volgende vraag" at bounding box center [227, 218] width 152 height 11
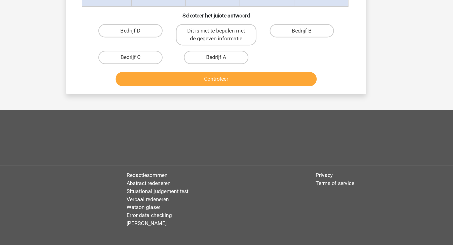
scroll to position [25, 0]
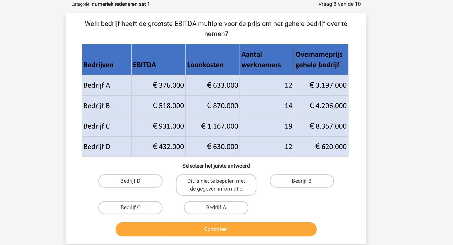
click at [166, 155] on label "Bedrijf C" at bounding box center [161, 157] width 49 height 10
click at [165, 157] on input "Bedrijf C" at bounding box center [163, 158] width 3 height 3
radio input "true"
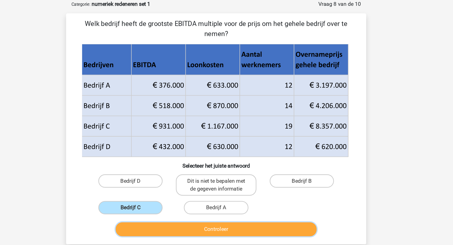
click at [181, 171] on button "Controleer" at bounding box center [227, 173] width 152 height 11
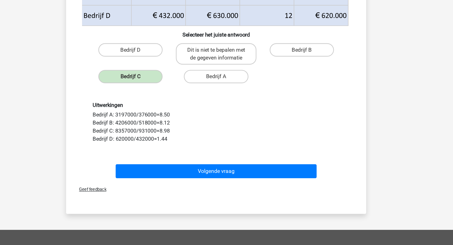
scroll to position [66, 0]
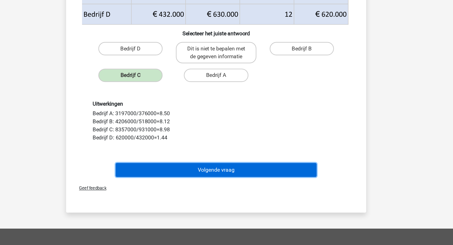
click at [200, 185] on button "Volgende vraag" at bounding box center [227, 188] width 152 height 11
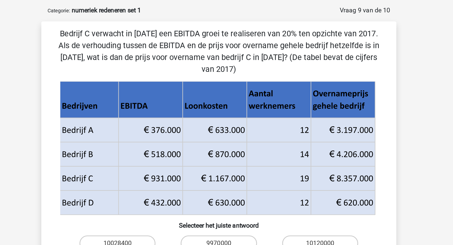
scroll to position [21, 0]
drag, startPoint x: 260, startPoint y: 21, endPoint x: 282, endPoint y: 21, distance: 21.7
click at [282, 21] on p "Bedrijf C verwacht in 2018 een EBITDA groei te realiseren van 20% ten opzichte …" at bounding box center [226, 33] width 211 height 30
click at [277, 33] on p "Bedrijf C verwacht in 2018 een EBITDA groei te realiseren van 20% ten opzichte …" at bounding box center [226, 33] width 211 height 30
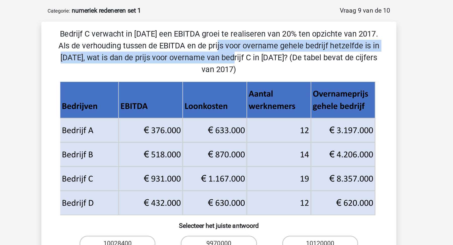
drag, startPoint x: 323, startPoint y: 22, endPoint x: 334, endPoint y: 28, distance: 12.9
click at [334, 28] on div "Bedrijf C verwacht in 2018 een EBITDA groei te realiseren van 20% ten opzichte …" at bounding box center [226, 109] width 223 height 182
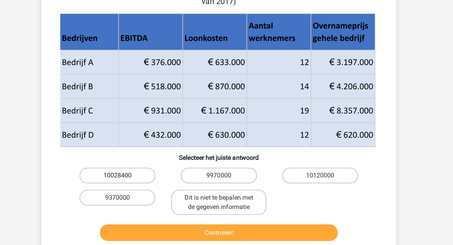
click at [169, 151] on label "10028400" at bounding box center [161, 156] width 49 height 10
click at [165, 156] on input "10028400" at bounding box center [163, 157] width 3 height 3
radio input "true"
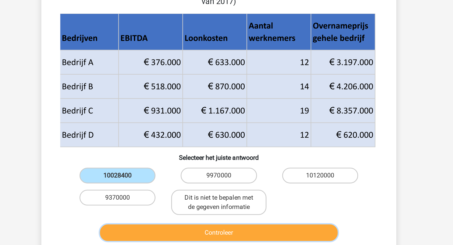
click at [183, 187] on button "Controleer" at bounding box center [227, 192] width 152 height 11
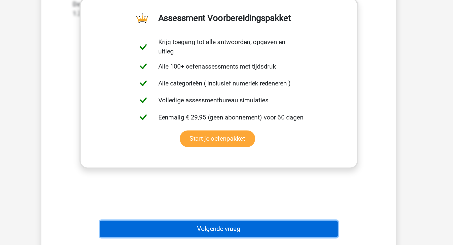
click at [194, 229] on button "Volgende vraag" at bounding box center [227, 234] width 152 height 11
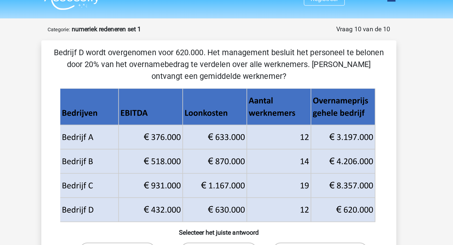
scroll to position [5, 0]
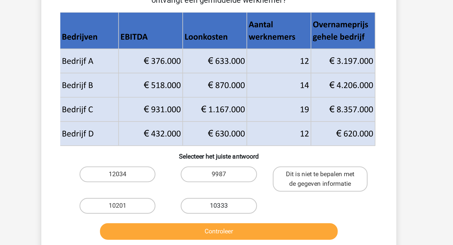
click at [215, 183] on label "10333" at bounding box center [226, 184] width 49 height 10
click at [227, 184] on input "10333" at bounding box center [228, 185] width 3 height 3
radio input "true"
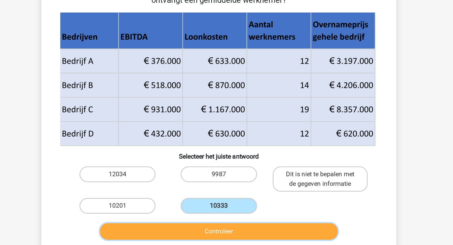
click at [218, 203] on button "Controleer" at bounding box center [227, 200] width 152 height 11
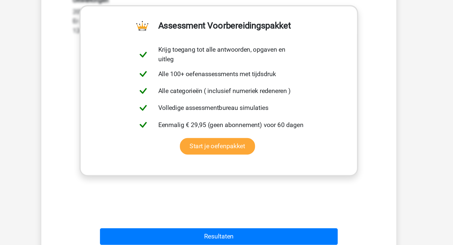
scroll to position [144, 0]
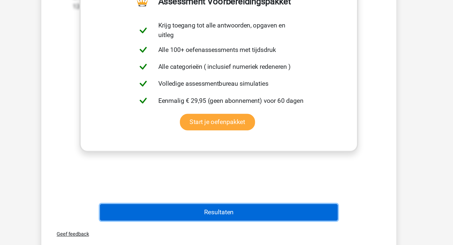
click at [218, 225] on button "Resultaten" at bounding box center [227, 224] width 152 height 11
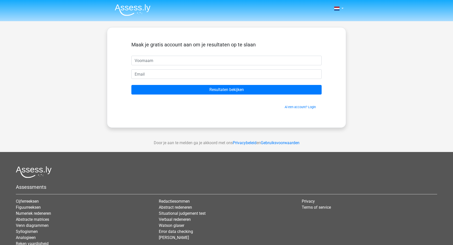
click at [131, 7] on img at bounding box center [133, 10] width 36 height 12
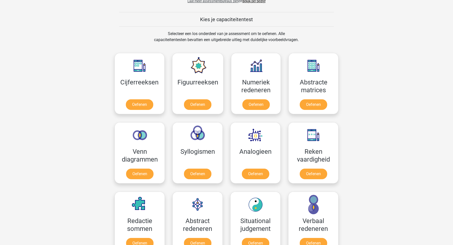
scroll to position [187, 0]
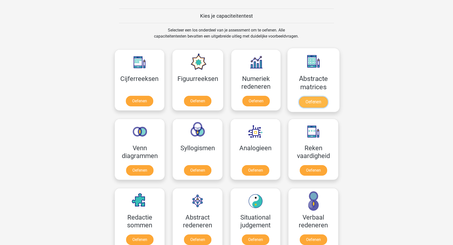
click at [315, 101] on link "Oefenen" at bounding box center [313, 101] width 29 height 11
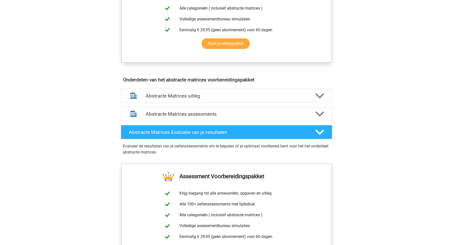
scroll to position [245, 0]
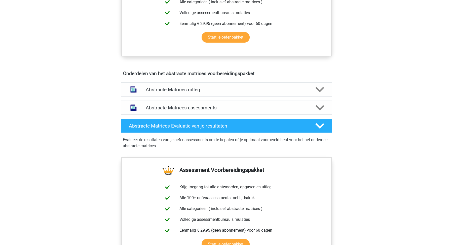
click at [179, 107] on h4 "Abstracte Matrices assessments" at bounding box center [227, 108] width 162 height 6
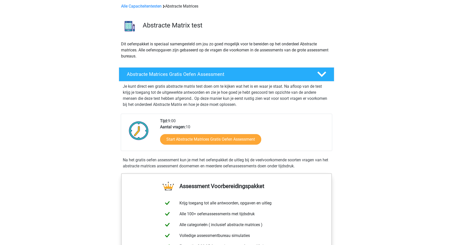
scroll to position [19, 0]
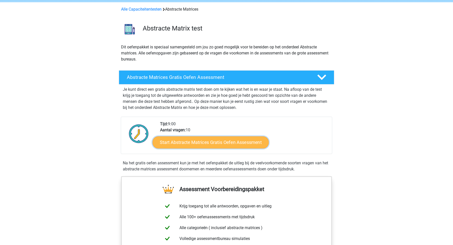
click at [184, 143] on link "Start Abstracte Matrices Gratis Oefen Assessment" at bounding box center [211, 142] width 116 height 12
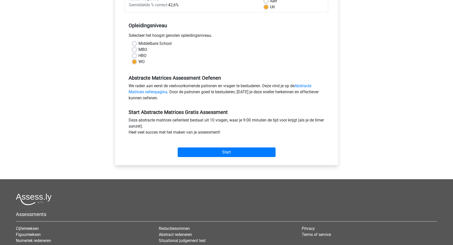
scroll to position [88, 0]
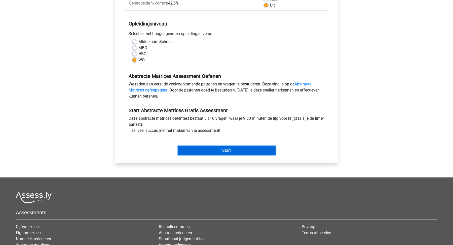
click at [235, 148] on input "Start" at bounding box center [227, 151] width 98 height 10
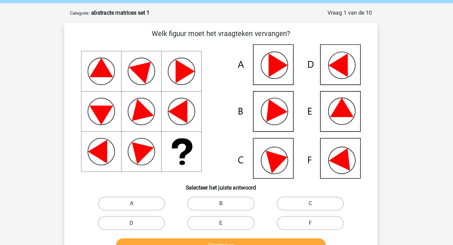
click at [317, 126] on icon at bounding box center [226, 99] width 203 height 97
click at [285, 183] on label "F" at bounding box center [291, 180] width 49 height 10
click at [291, 183] on input "F" at bounding box center [292, 181] width 3 height 3
radio input "true"
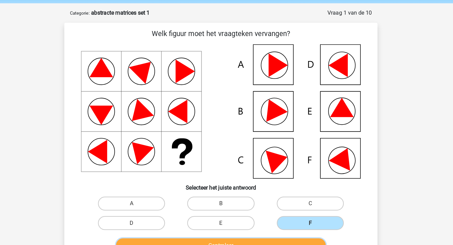
click at [284, 196] on button "Controleer" at bounding box center [227, 196] width 152 height 11
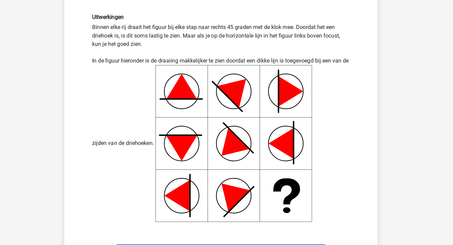
scroll to position [126, 0]
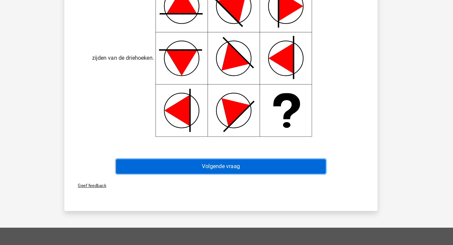
click at [283, 185] on button "Volgende vraag" at bounding box center [227, 188] width 152 height 11
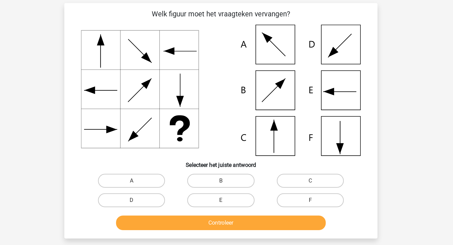
scroll to position [25, 0]
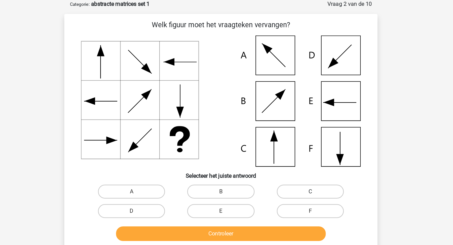
click at [281, 139] on label "C" at bounding box center [291, 139] width 49 height 10
click at [291, 139] on input "C" at bounding box center [292, 140] width 3 height 3
radio input "true"
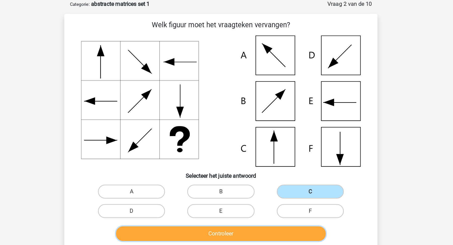
click at [266, 172] on button "Controleer" at bounding box center [227, 169] width 152 height 11
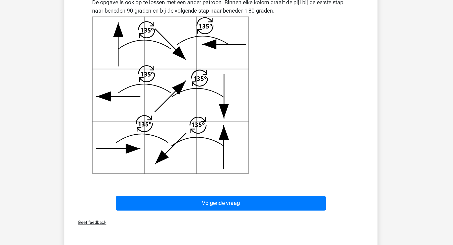
scroll to position [151, 0]
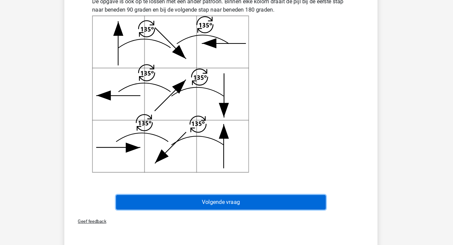
click at [281, 217] on button "Volgende vraag" at bounding box center [227, 214] width 152 height 11
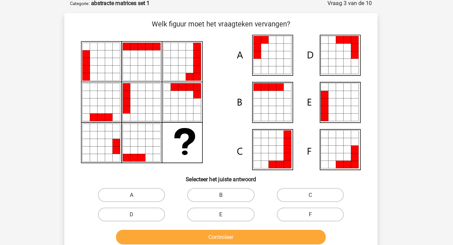
scroll to position [25, 0]
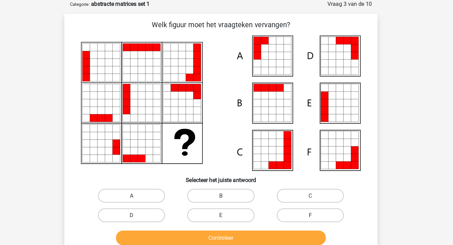
click at [162, 144] on input "A" at bounding box center [163, 143] width 3 height 3
radio input "true"
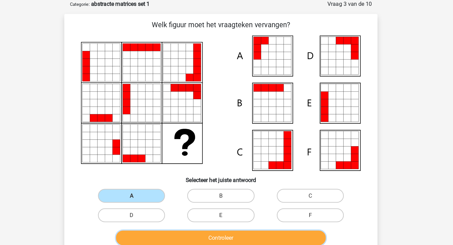
click at [181, 169] on button "Controleer" at bounding box center [227, 172] width 152 height 11
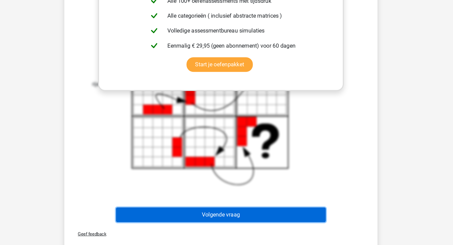
click at [204, 220] on button "Volgende vraag" at bounding box center [227, 223] width 152 height 11
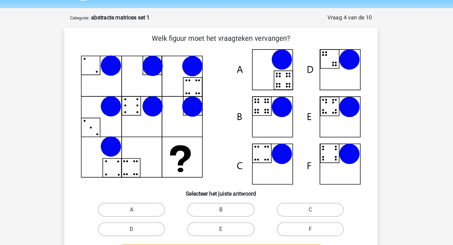
scroll to position [13, 0]
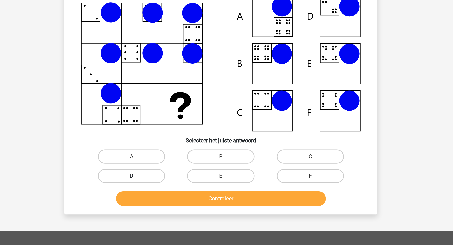
click at [175, 170] on label "D" at bounding box center [161, 169] width 49 height 10
click at [165, 170] on input "D" at bounding box center [163, 170] width 3 height 3
radio input "true"
click at [188, 190] on div "Controleer" at bounding box center [226, 186] width 194 height 13
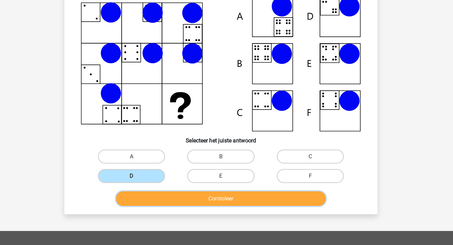
click at [200, 186] on button "Controleer" at bounding box center [227, 185] width 152 height 11
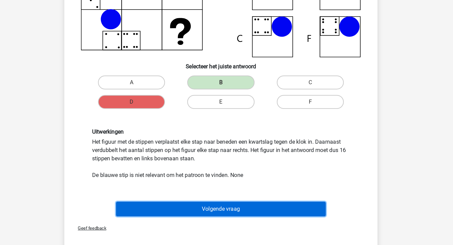
click at [213, 220] on button "Volgende vraag" at bounding box center [227, 218] width 152 height 11
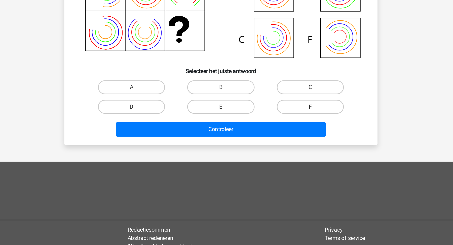
scroll to position [25, 0]
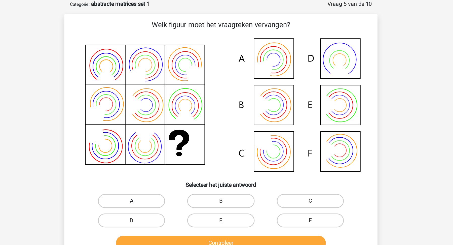
click at [174, 143] on label "A" at bounding box center [161, 146] width 49 height 10
click at [165, 146] on input "A" at bounding box center [163, 147] width 3 height 3
radio input "true"
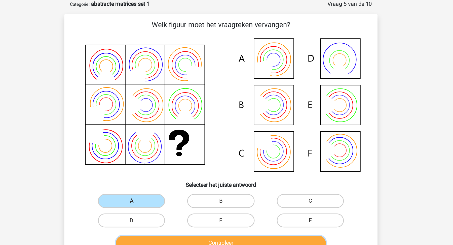
click at [187, 175] on button "Controleer" at bounding box center [227, 176] width 152 height 11
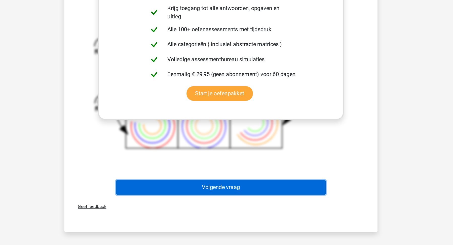
click at [233, 204] on button "Volgende vraag" at bounding box center [227, 203] width 152 height 11
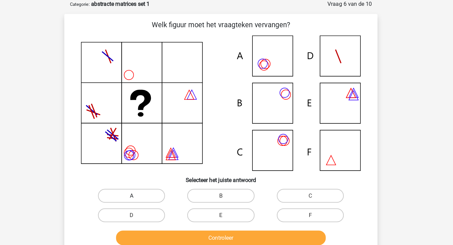
click at [162, 139] on label "A" at bounding box center [161, 142] width 49 height 10
click at [162, 142] on input "A" at bounding box center [163, 143] width 3 height 3
radio input "true"
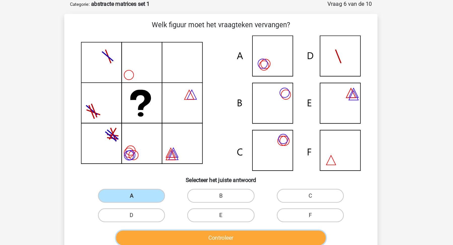
click at [212, 172] on button "Controleer" at bounding box center [227, 172] width 152 height 11
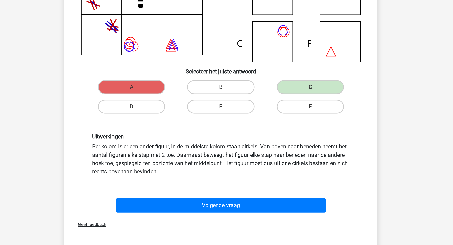
scroll to position [38, 0]
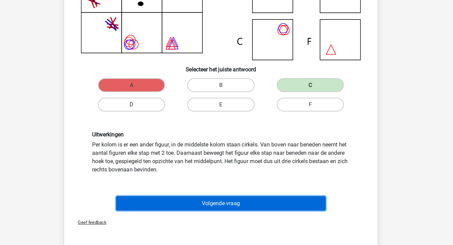
click at [226, 214] on button "Volgende vraag" at bounding box center [227, 214] width 152 height 11
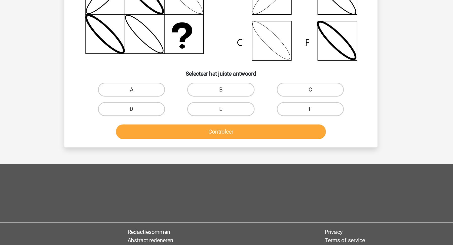
scroll to position [25, 0]
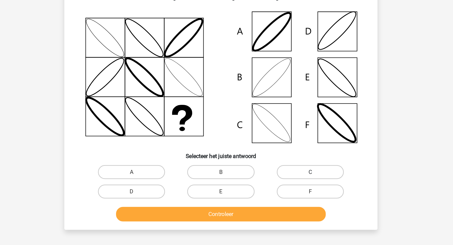
click at [285, 141] on label "C" at bounding box center [291, 145] width 49 height 10
click at [291, 145] on input "C" at bounding box center [292, 146] width 3 height 3
radio input "true"
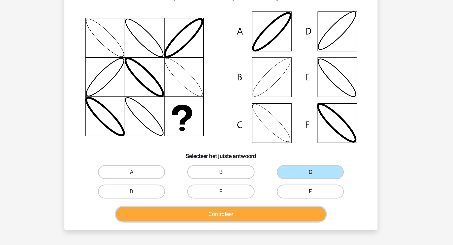
click at [262, 171] on button "Controleer" at bounding box center [227, 175] width 152 height 11
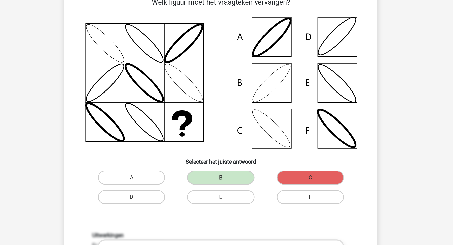
scroll to position [41, 0]
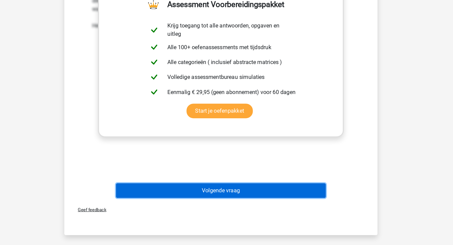
click at [268, 200] on button "Volgende vraag" at bounding box center [227, 205] width 152 height 11
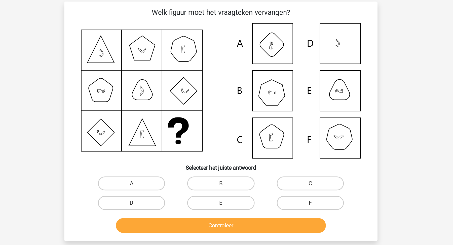
scroll to position [25, 0]
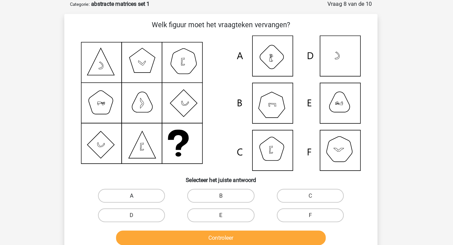
click at [177, 142] on label "A" at bounding box center [161, 142] width 49 height 10
click at [165, 142] on input "A" at bounding box center [163, 143] width 3 height 3
radio input "true"
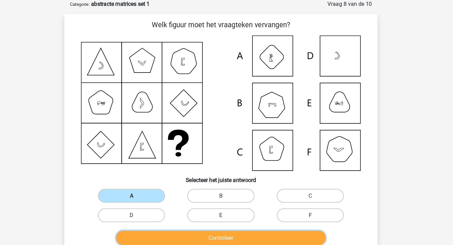
click at [186, 168] on button "Controleer" at bounding box center [227, 172] width 152 height 11
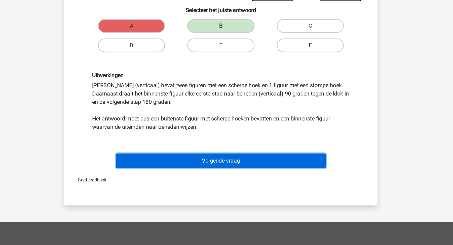
click at [236, 185] on button "Volgende vraag" at bounding box center [227, 184] width 152 height 11
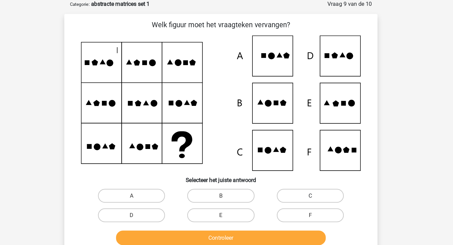
click at [284, 141] on label "C" at bounding box center [291, 142] width 49 height 10
click at [291, 142] on input "C" at bounding box center [292, 143] width 3 height 3
radio input "true"
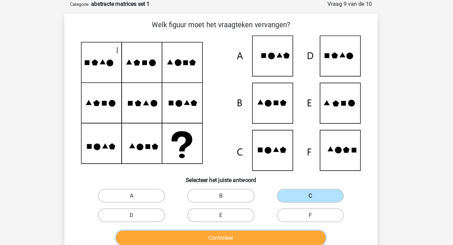
click at [269, 167] on button "Controleer" at bounding box center [227, 172] width 152 height 11
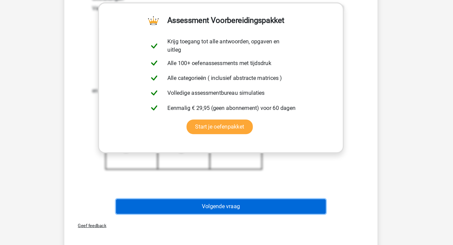
click at [278, 219] on button "Volgende vraag" at bounding box center [227, 217] width 152 height 11
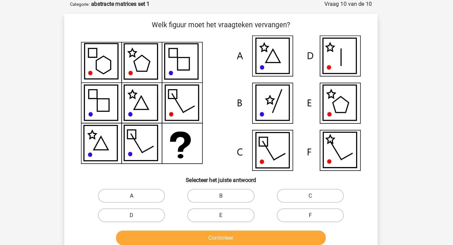
click at [177, 139] on label "A" at bounding box center [161, 142] width 49 height 10
click at [165, 142] on input "A" at bounding box center [163, 143] width 3 height 3
radio input "true"
click at [194, 165] on div "Controleer" at bounding box center [226, 171] width 211 height 17
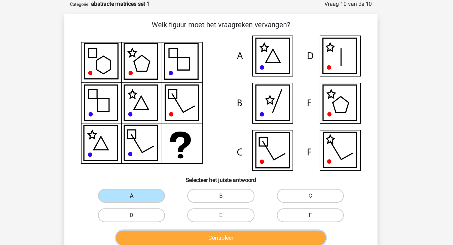
click at [196, 171] on button "Controleer" at bounding box center [227, 172] width 152 height 11
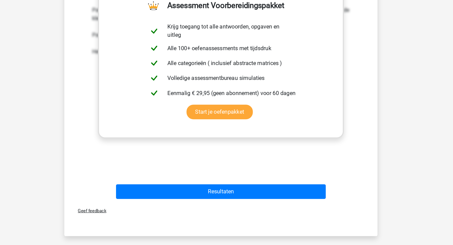
scroll to position [154, 0]
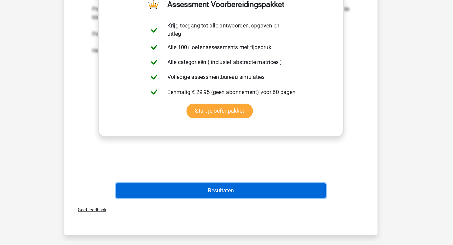
click at [296, 202] on button "Resultaten" at bounding box center [227, 205] width 152 height 11
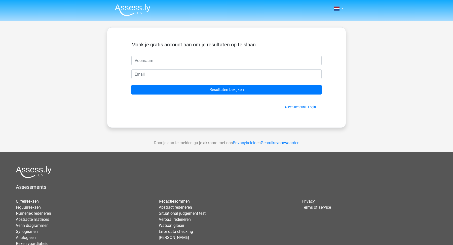
click at [127, 11] on img at bounding box center [133, 10] width 36 height 12
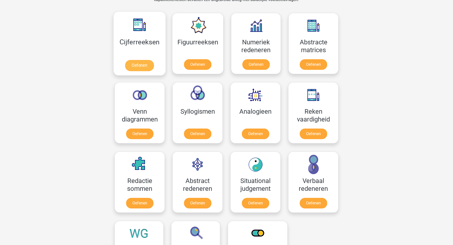
scroll to position [234, 0]
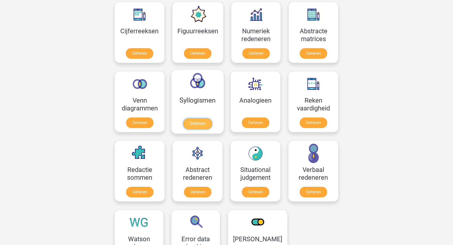
click at [198, 125] on link "Oefenen" at bounding box center [197, 123] width 29 height 11
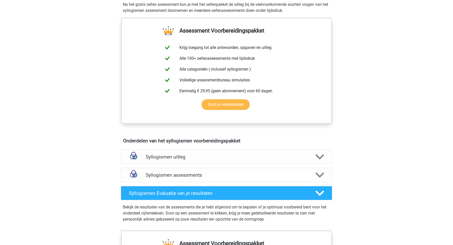
scroll to position [163, 0]
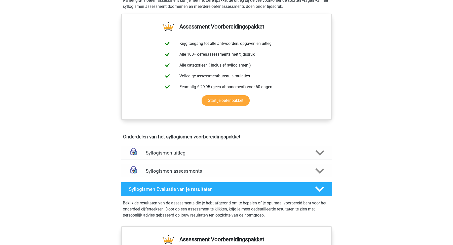
click at [172, 169] on h4 "Syllogismen assessments" at bounding box center [227, 171] width 162 height 6
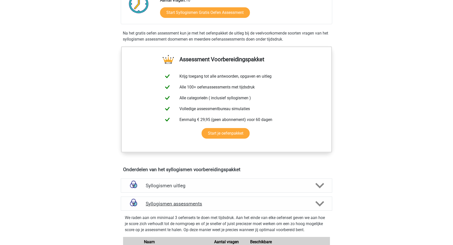
scroll to position [61, 0]
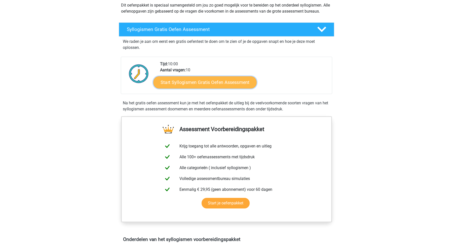
click at [213, 85] on link "Start Syllogismen Gratis Oefen Assessment" at bounding box center [206, 82] width 104 height 12
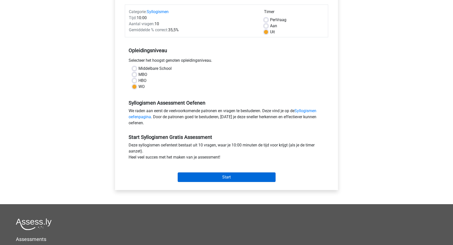
scroll to position [64, 0]
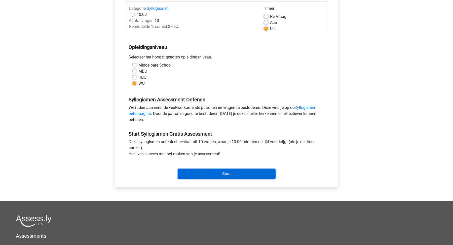
click at [232, 178] on input "Start" at bounding box center [227, 174] width 98 height 10
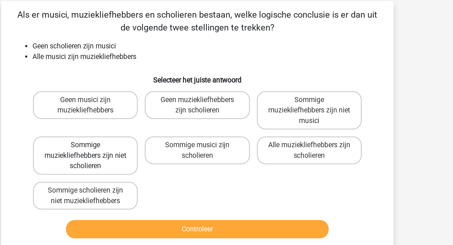
click at [176, 118] on label "Sommige muziekliefhebbers zijn niet scholieren" at bounding box center [161, 125] width 61 height 22
click at [165, 119] on input "Sommige muziekliefhebbers zijn niet scholieren" at bounding box center [163, 120] width 3 height 3
radio input "true"
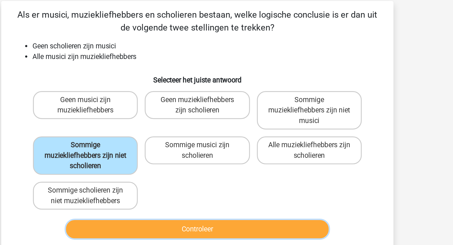
click at [178, 163] on button "Controleer" at bounding box center [227, 167] width 152 height 11
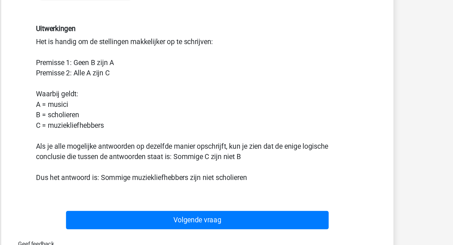
scroll to position [65, 0]
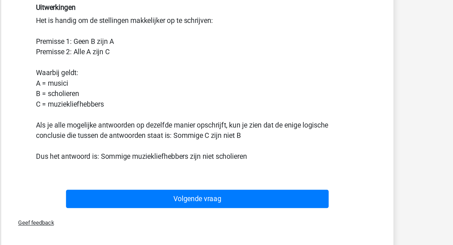
click at [200, 211] on div "Volgende vraag" at bounding box center [226, 217] width 211 height 17
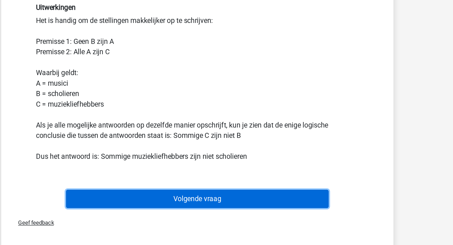
click at [202, 214] on button "Volgende vraag" at bounding box center [227, 218] width 152 height 11
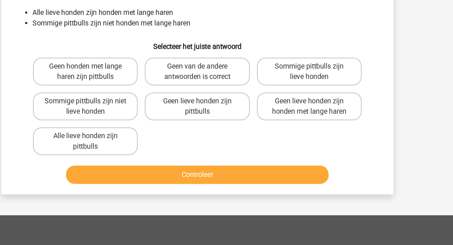
scroll to position [25, 0]
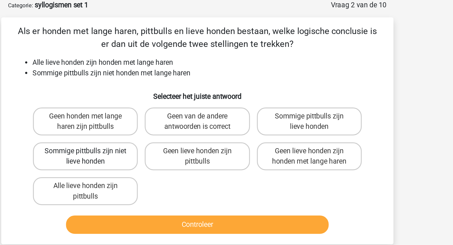
click at [171, 88] on label "Sommige pittbulls zijn niet lieve honden" at bounding box center [161, 90] width 61 height 16
click at [165, 88] on input "Sommige pittbulls zijn niet lieve honden" at bounding box center [163, 88] width 3 height 3
radio input "true"
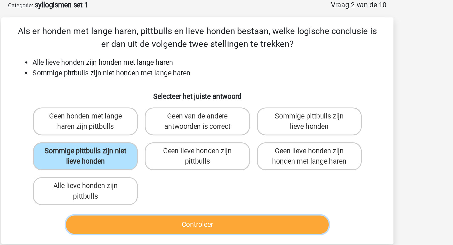
click at [185, 132] on button "Controleer" at bounding box center [227, 130] width 152 height 11
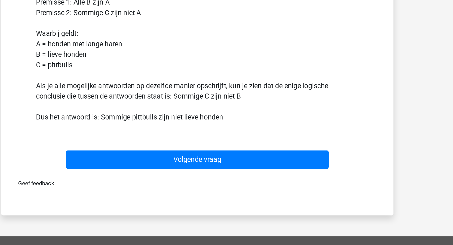
scroll to position [78, 0]
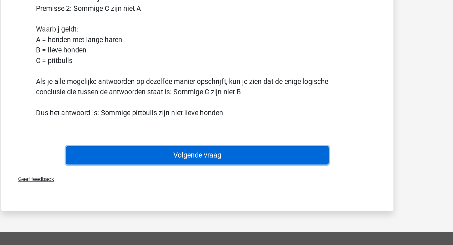
click at [226, 193] on button "Volgende vraag" at bounding box center [227, 193] width 152 height 11
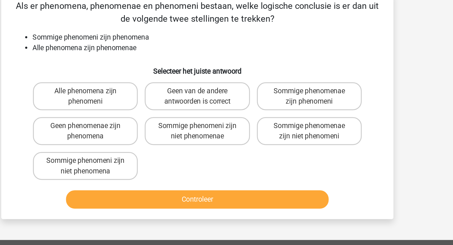
scroll to position [25, 0]
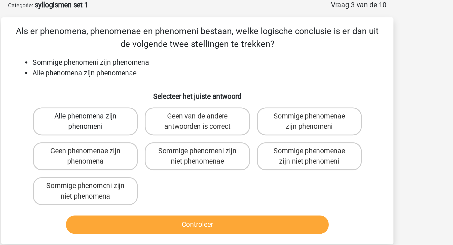
click at [190, 72] on label "Alle phenomena zijn phenomeni" at bounding box center [161, 70] width 61 height 16
click at [165, 71] on input "Alle phenomena zijn phenomeni" at bounding box center [163, 68] width 3 height 3
radio input "true"
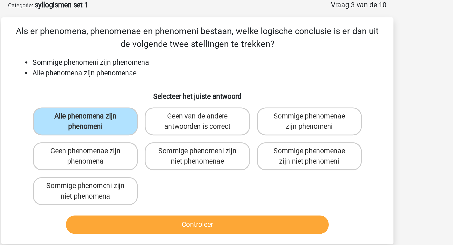
click at [196, 121] on div "Controleer" at bounding box center [226, 129] width 211 height 17
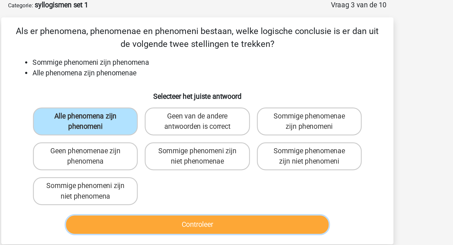
click at [199, 127] on button "Controleer" at bounding box center [227, 130] width 152 height 11
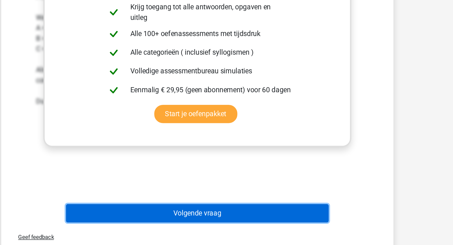
click at [199, 230] on button "Volgende vraag" at bounding box center [227, 226] width 152 height 11
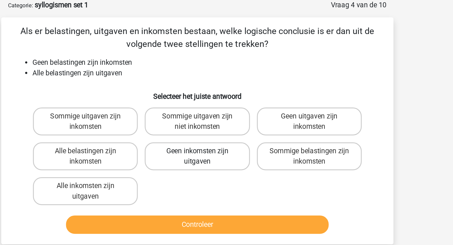
click at [242, 92] on label "Geen inkomsten zijn uitgaven" at bounding box center [226, 90] width 61 height 16
click at [230, 91] on input "Geen inkomsten zijn uitgaven" at bounding box center [228, 88] width 3 height 3
radio input "true"
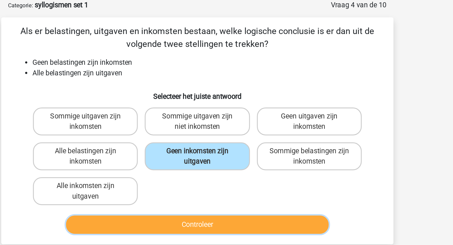
click at [239, 130] on button "Controleer" at bounding box center [227, 130] width 152 height 11
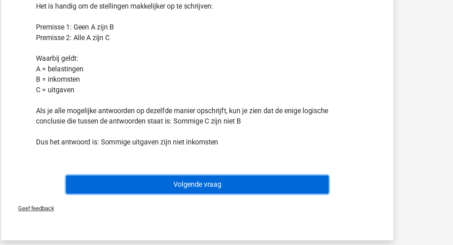
click at [259, 211] on button "Volgende vraag" at bounding box center [227, 209] width 152 height 11
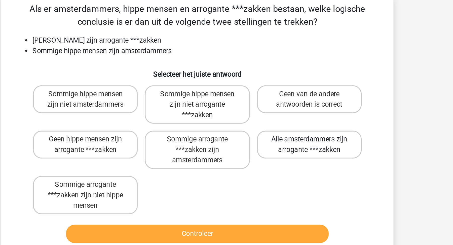
click at [283, 97] on label "Alle amsterdammers zijn arrogante ***zakken" at bounding box center [291, 96] width 61 height 16
click at [291, 97] on input "Alle amsterdammers zijn arrogante ***zakken" at bounding box center [292, 94] width 3 height 3
radio input "true"
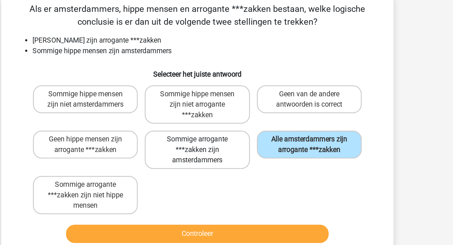
click at [232, 102] on label "Sommige arrogante ***zakken zijn amsterdammers" at bounding box center [226, 99] width 61 height 22
click at [230, 97] on input "Sommige arrogante ***zakken zijn amsterdammers" at bounding box center [228, 94] width 3 height 3
radio input "true"
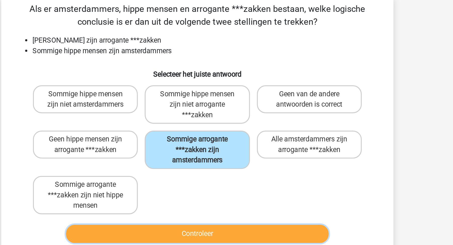
click at [236, 146] on button "Controleer" at bounding box center [227, 148] width 152 height 11
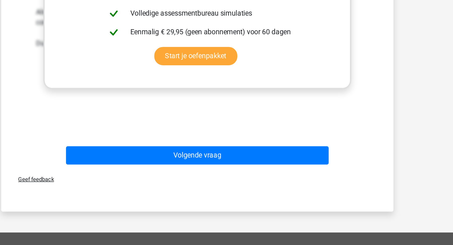
scroll to position [143, 0]
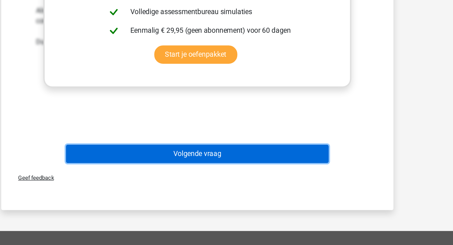
click at [261, 189] on button "Volgende vraag" at bounding box center [227, 192] width 152 height 11
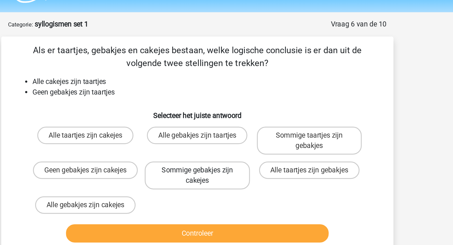
scroll to position [13, 0]
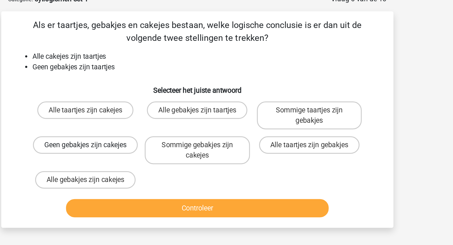
click at [178, 104] on label "Geen gebakjes zijn cakejes" at bounding box center [161, 99] width 61 height 10
click at [165, 102] on input "Geen gebakjes zijn cakejes" at bounding box center [163, 100] width 3 height 3
radio input "true"
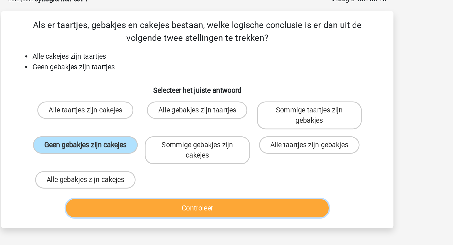
click at [187, 132] on button "Controleer" at bounding box center [227, 135] width 152 height 11
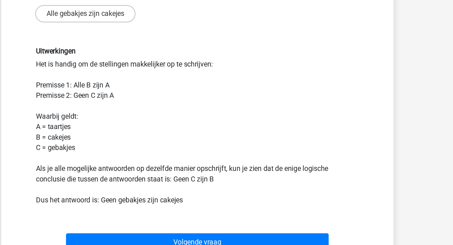
scroll to position [33, 0]
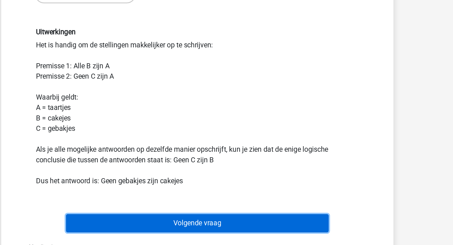
click at [186, 232] on button "Volgende vraag" at bounding box center [227, 232] width 152 height 11
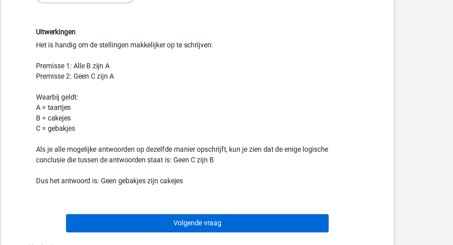
scroll to position [25, 0]
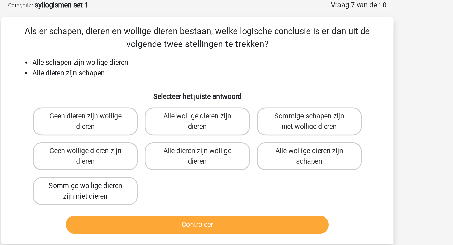
click at [174, 106] on label "Sommige wollige dieren zijn niet dieren" at bounding box center [161, 110] width 61 height 16
click at [165, 108] on input "Sommige wollige dieren zijn niet dieren" at bounding box center [163, 109] width 3 height 3
radio input "true"
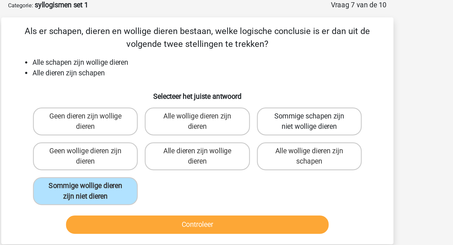
click at [299, 75] on label "Sommige schapen zijn niet wollige dieren" at bounding box center [291, 70] width 61 height 16
click at [295, 71] on input "Sommige schapen zijn niet wollige dieren" at bounding box center [292, 68] width 3 height 3
radio input "true"
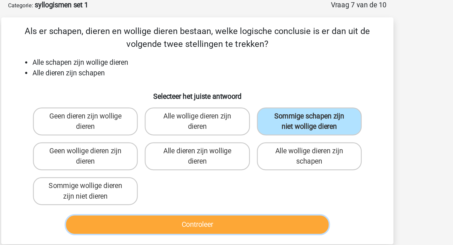
click at [260, 127] on button "Controleer" at bounding box center [227, 130] width 152 height 11
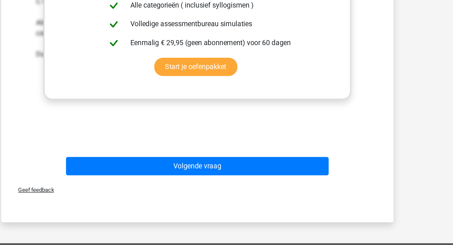
scroll to position [119, 0]
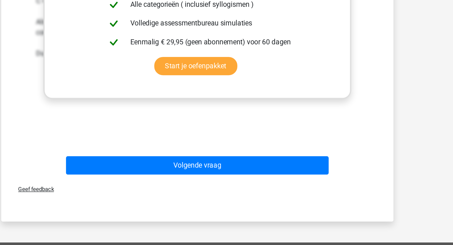
click at [279, 211] on div "Geef feedback" at bounding box center [226, 212] width 223 height 13
click at [285, 207] on div "Geef feedback" at bounding box center [226, 212] width 223 height 13
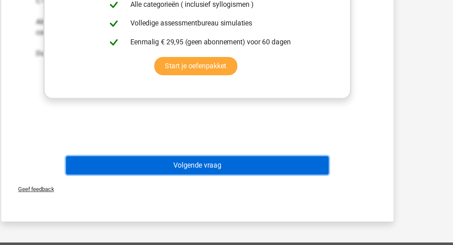
click at [290, 201] on button "Volgende vraag" at bounding box center [227, 198] width 152 height 11
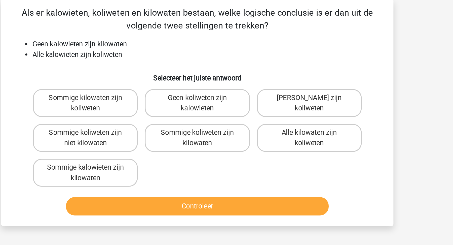
scroll to position [25, 0]
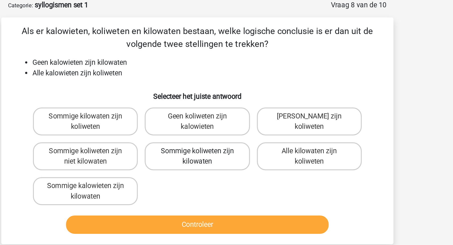
click at [218, 95] on label "Sommige koliweten zijn kilowaten" at bounding box center [226, 90] width 61 height 16
click at [227, 91] on input "Sommige koliweten zijn kilowaten" at bounding box center [228, 88] width 3 height 3
radio input "true"
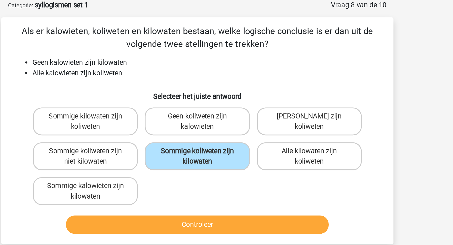
click at [225, 137] on div "Als er kalowieten, koliweten en kilowaten bestaan, welke logische conclusie is …" at bounding box center [226, 75] width 227 height 131
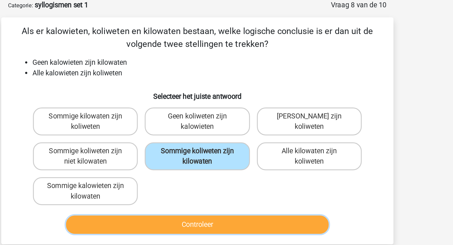
click at [235, 128] on button "Controleer" at bounding box center [227, 130] width 152 height 11
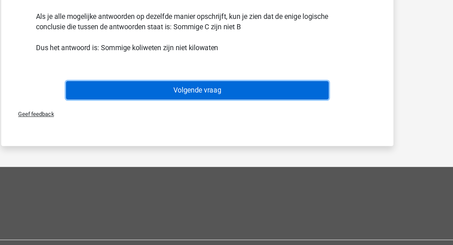
click at [280, 154] on button "Volgende vraag" at bounding box center [227, 155] width 152 height 11
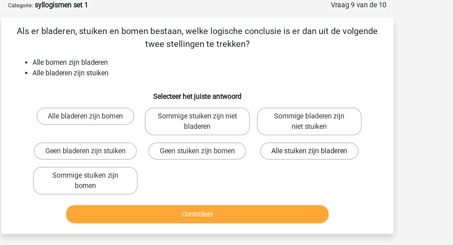
click at [274, 88] on label "Alle stuiken zijn bladeren" at bounding box center [291, 87] width 57 height 10
click at [291, 88] on input "Alle stuiken zijn bladeren" at bounding box center [292, 88] width 3 height 3
radio input "true"
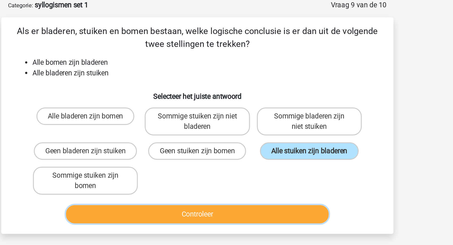
click at [277, 123] on button "Controleer" at bounding box center [227, 124] width 152 height 11
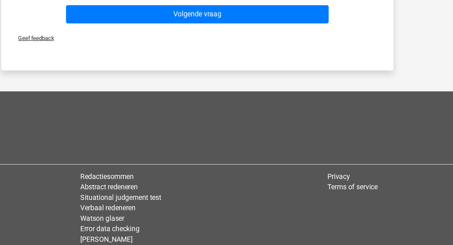
scroll to position [199, 0]
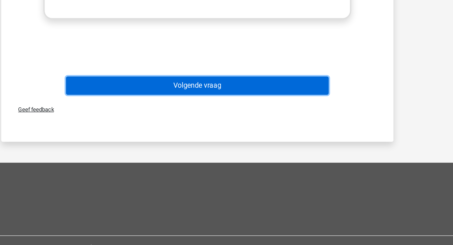
click at [241, 107] on button "Volgende vraag" at bounding box center [227, 112] width 152 height 11
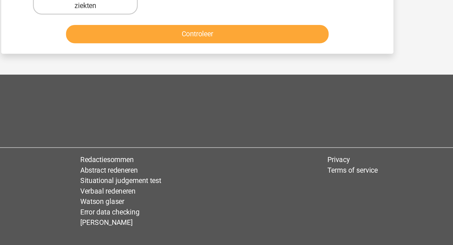
scroll to position [25, 0]
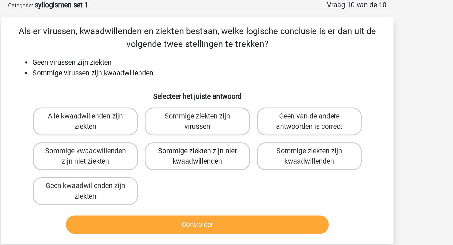
click at [211, 89] on label "Sommige ziekten zijn niet kwaadwillenden" at bounding box center [226, 90] width 61 height 16
click at [227, 89] on input "Sommige ziekten zijn niet kwaadwillenden" at bounding box center [228, 88] width 3 height 3
radio input "true"
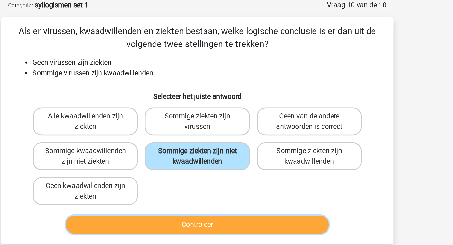
click at [228, 127] on button "Controleer" at bounding box center [227, 130] width 152 height 11
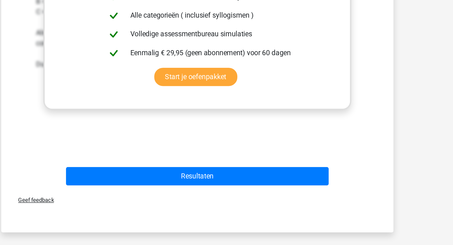
scroll to position [120, 0]
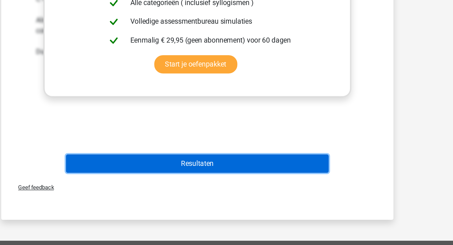
click at [218, 197] on button "Resultaten" at bounding box center [227, 197] width 152 height 11
